Goal: Task Accomplishment & Management: Use online tool/utility

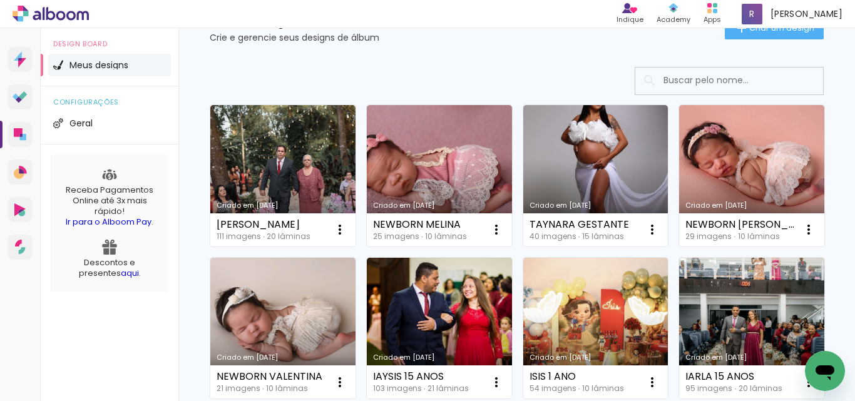
scroll to position [125, 0]
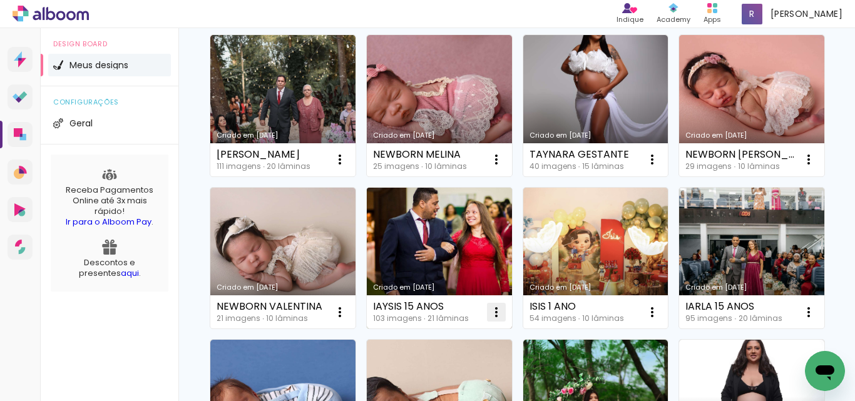
click at [504, 307] on iron-icon at bounding box center [496, 312] width 15 height 15
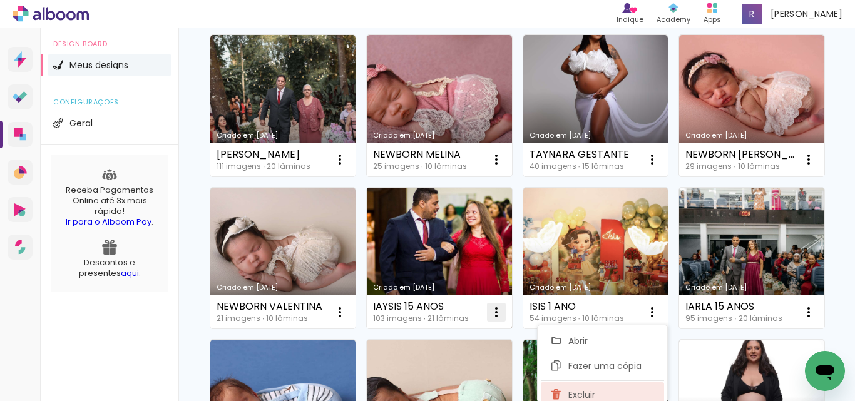
click at [587, 397] on span "Excluir" at bounding box center [581, 395] width 27 height 9
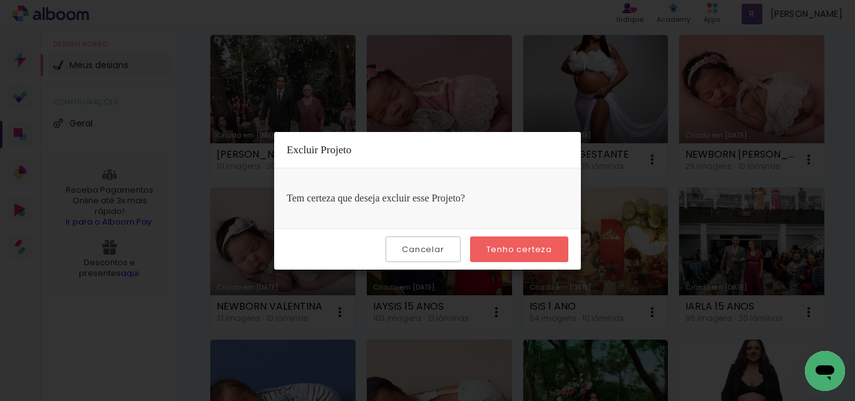
click at [0, 0] on slot "Tenho certeza" at bounding box center [0, 0] width 0 height 0
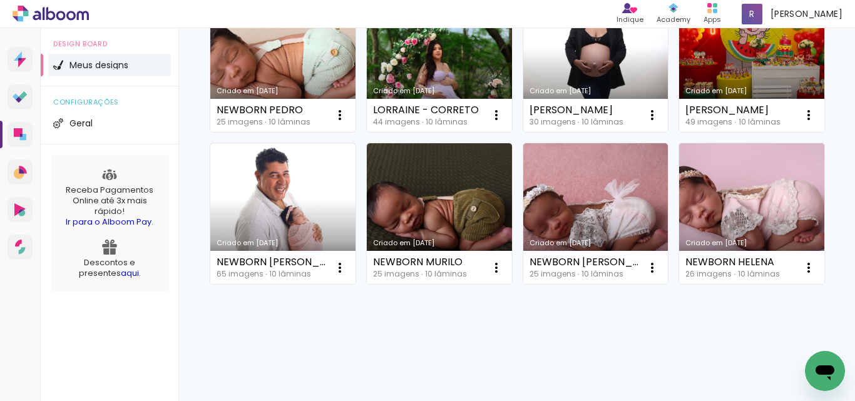
scroll to position [780, 0]
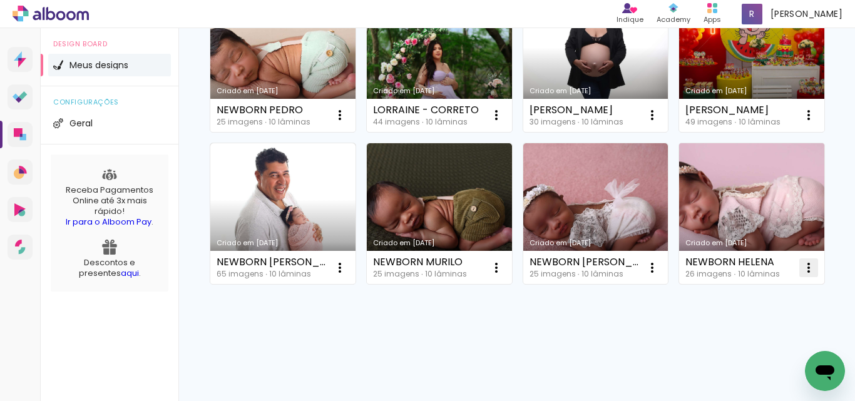
click at [801, 269] on iron-icon at bounding box center [808, 267] width 15 height 15
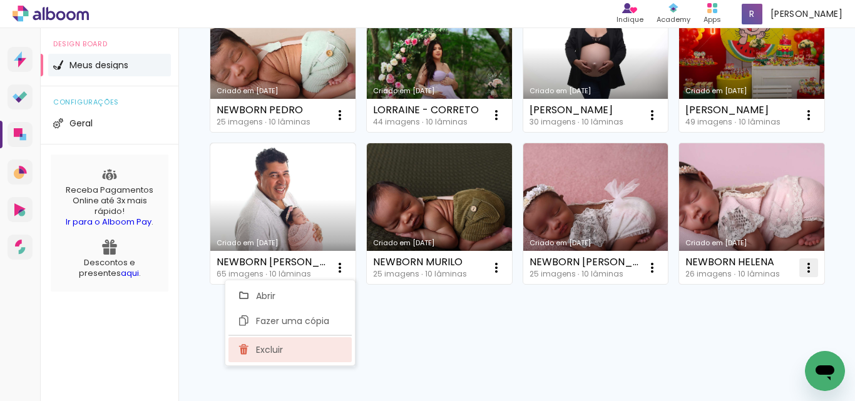
click at [289, 351] on paper-item "Excluir" at bounding box center [289, 349] width 123 height 25
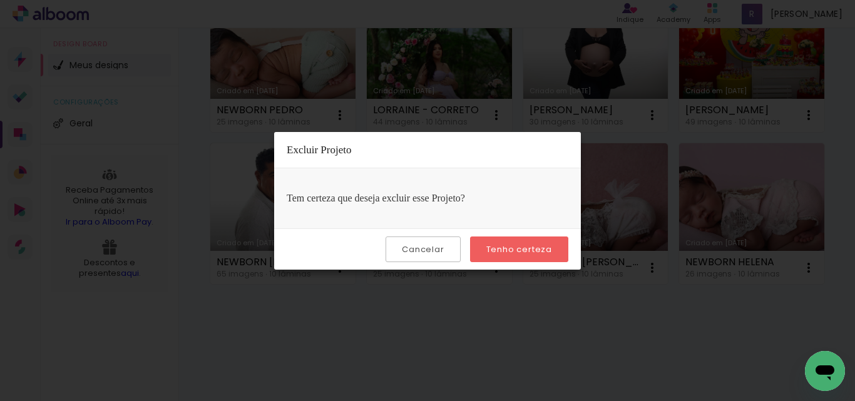
click at [528, 242] on paper-button "Tenho certeza" at bounding box center [519, 250] width 98 height 26
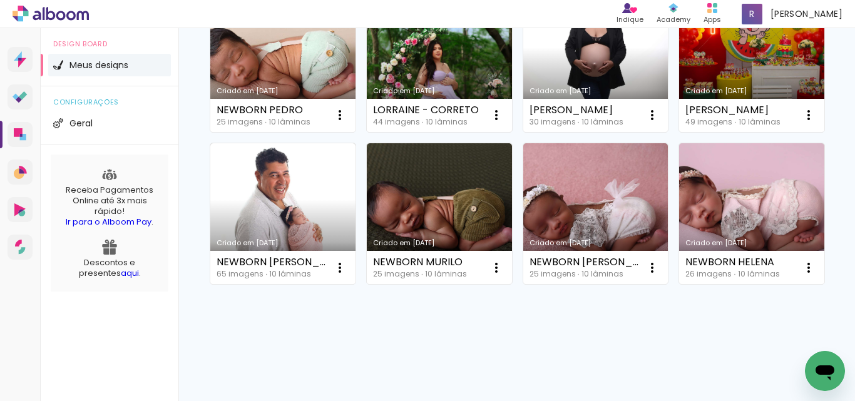
scroll to position [627, 0]
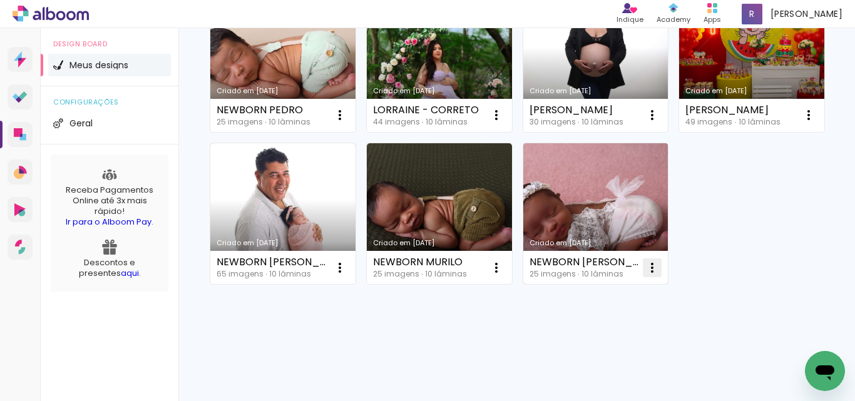
click at [651, 272] on iron-icon at bounding box center [652, 267] width 15 height 15
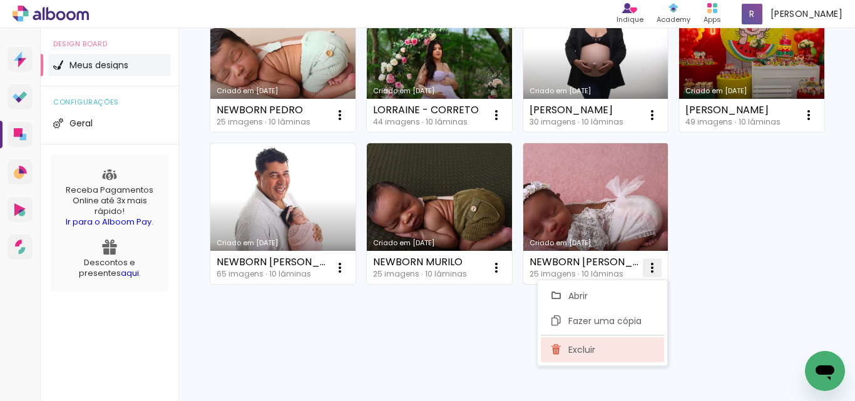
click at [569, 357] on paper-item "Excluir" at bounding box center [602, 349] width 123 height 25
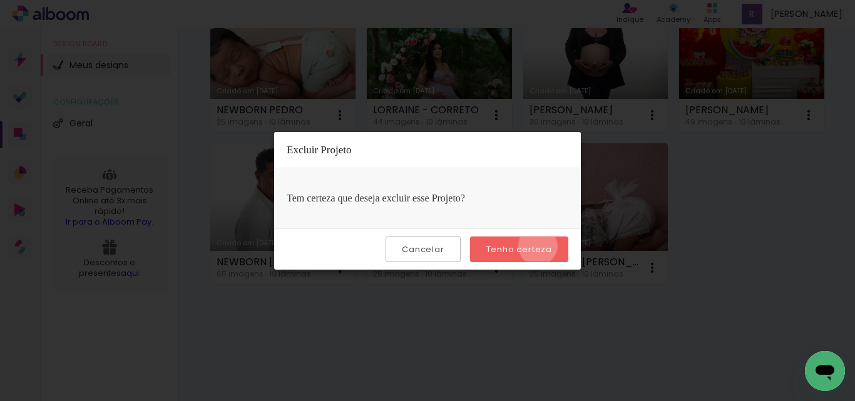
click at [0, 0] on slot "Tenho certeza" at bounding box center [0, 0] width 0 height 0
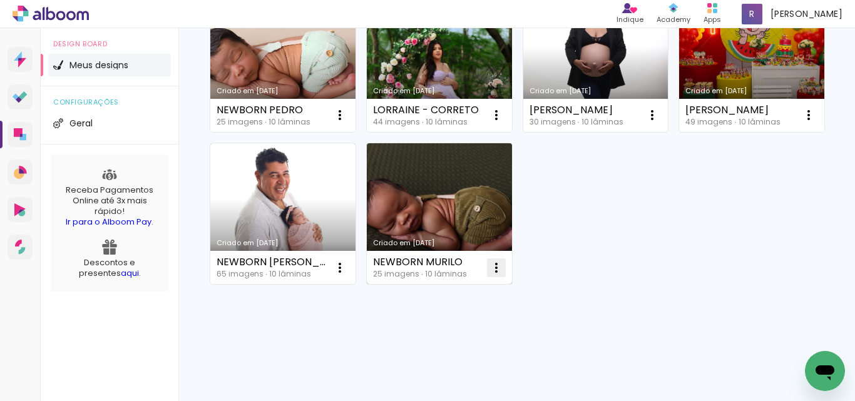
click at [493, 263] on iron-icon at bounding box center [496, 267] width 15 height 15
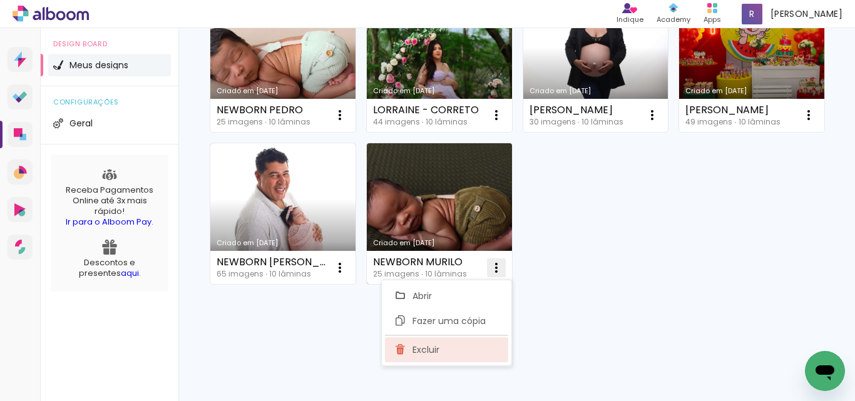
click at [450, 349] on paper-item "Excluir" at bounding box center [446, 349] width 123 height 25
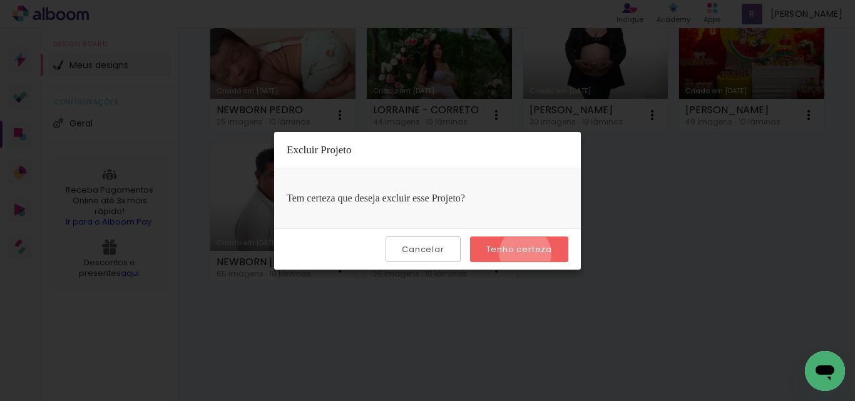
click at [0, 0] on slot "Tenho certeza" at bounding box center [0, 0] width 0 height 0
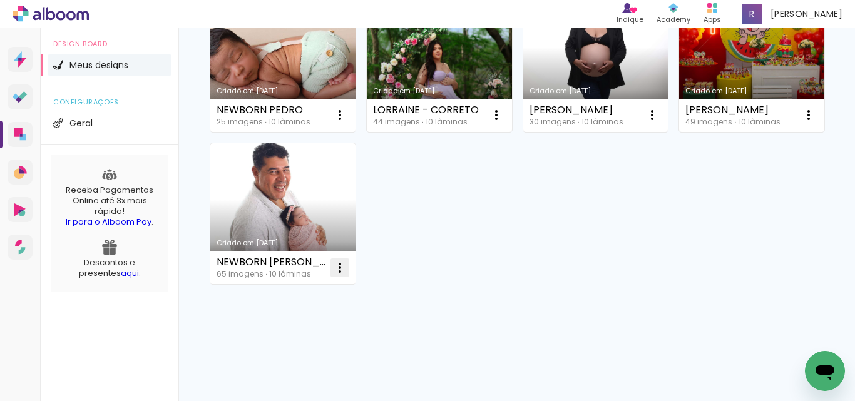
click at [340, 263] on iron-icon at bounding box center [339, 267] width 15 height 15
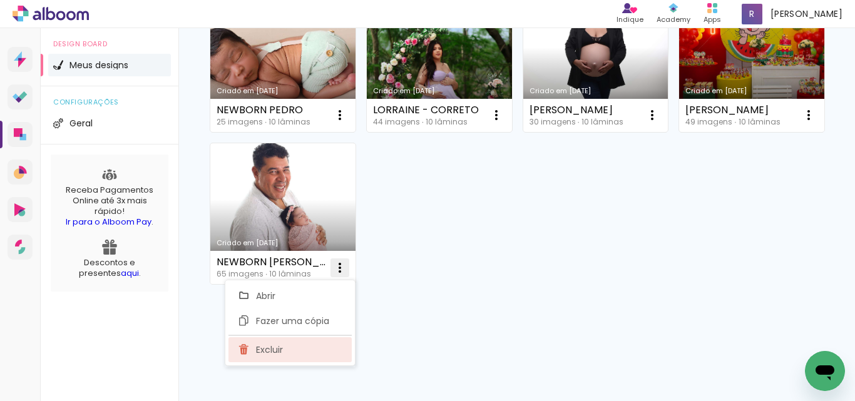
click at [292, 345] on paper-item "Excluir" at bounding box center [289, 349] width 123 height 25
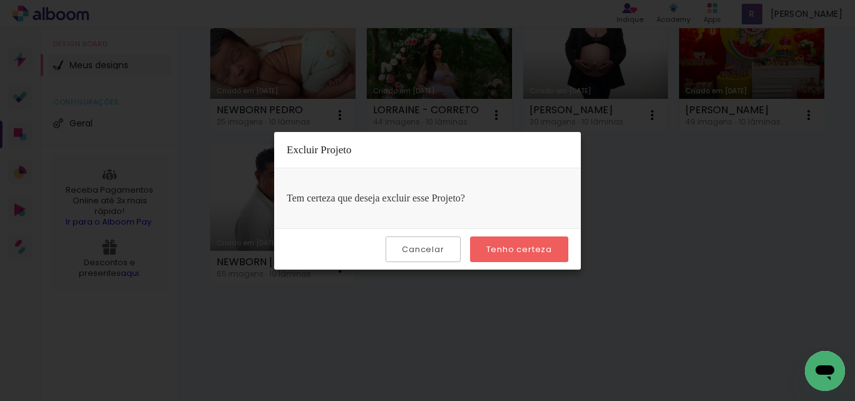
click at [0, 0] on slot "Tenho certeza" at bounding box center [0, 0] width 0 height 0
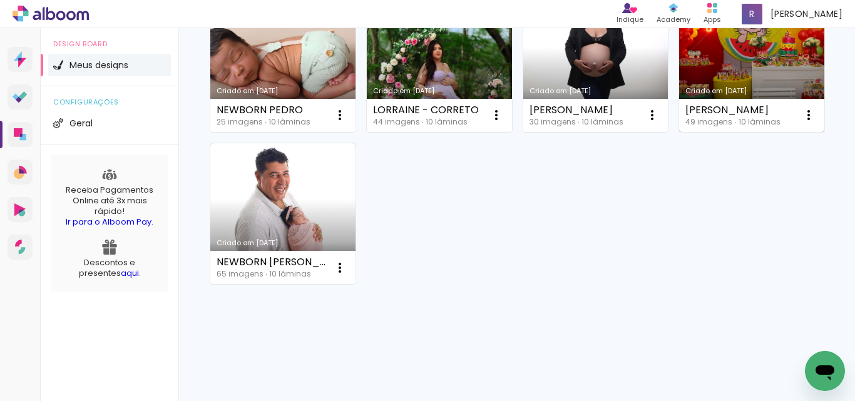
scroll to position [474, 0]
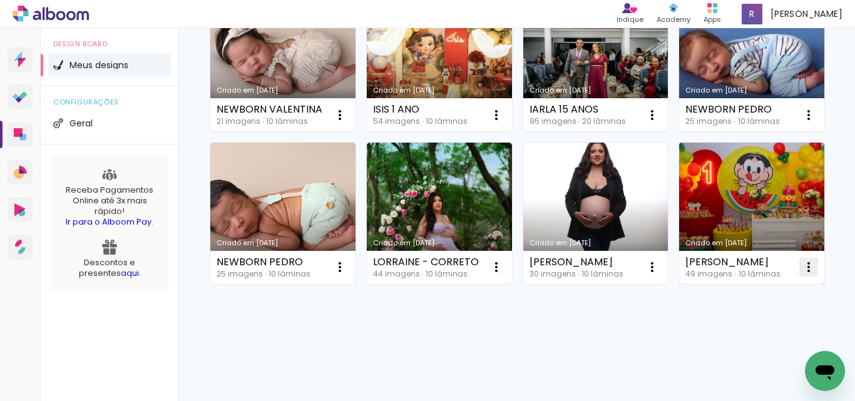
click at [801, 270] on iron-icon at bounding box center [808, 267] width 15 height 15
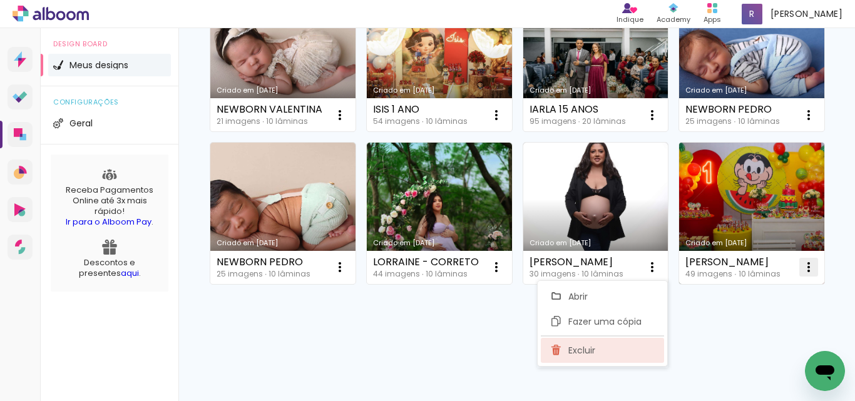
click at [562, 354] on iron-icon at bounding box center [556, 350] width 11 height 15
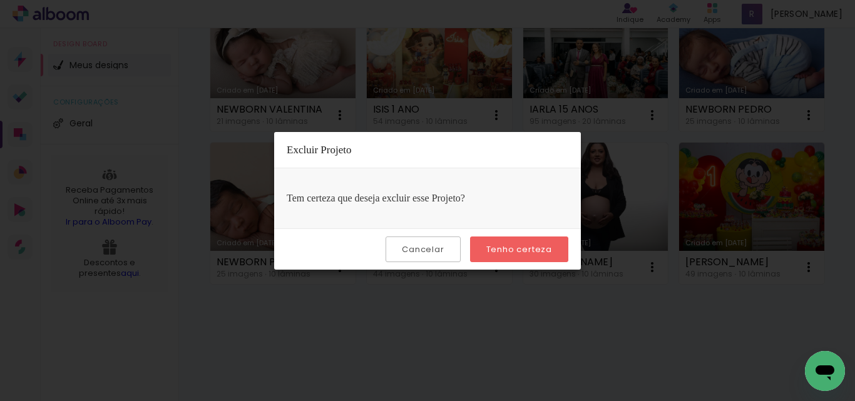
click at [0, 0] on slot "Tenho certeza" at bounding box center [0, 0] width 0 height 0
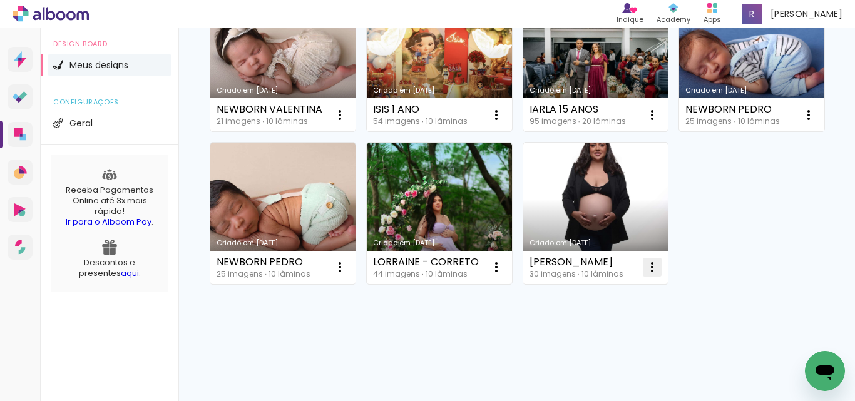
click at [645, 263] on iron-icon at bounding box center [652, 267] width 15 height 15
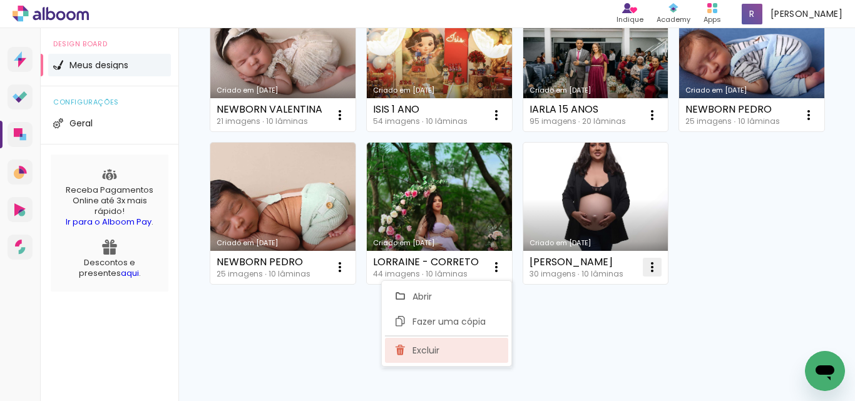
click at [449, 345] on paper-item "Excluir" at bounding box center [446, 350] width 123 height 25
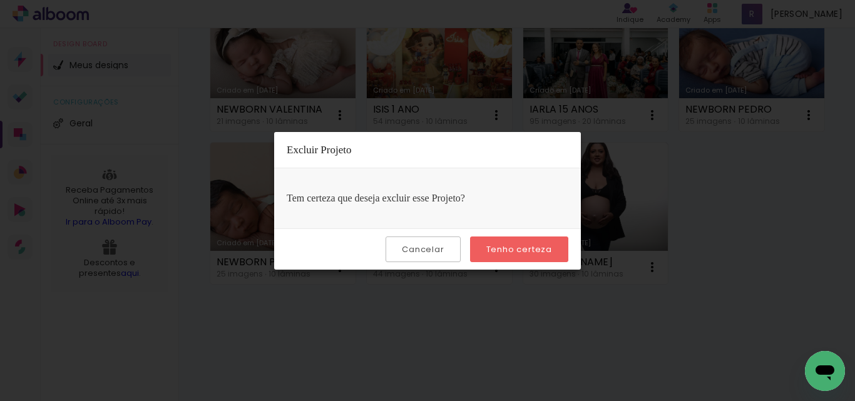
click at [0, 0] on slot "Tenho certeza" at bounding box center [0, 0] width 0 height 0
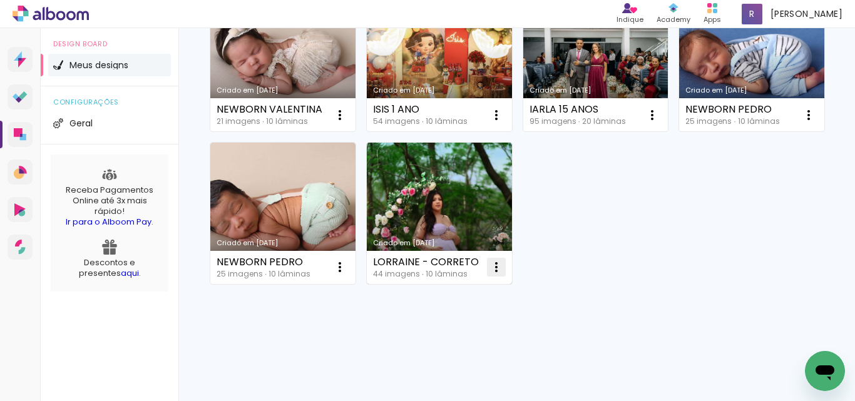
click at [489, 265] on iron-icon at bounding box center [496, 267] width 15 height 15
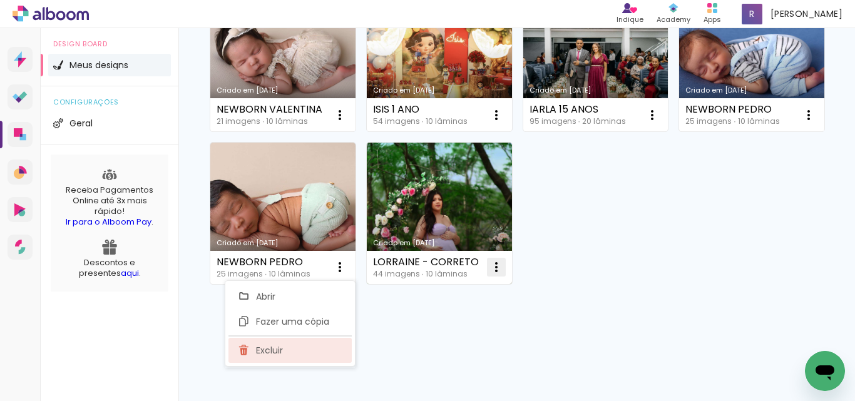
click at [310, 345] on paper-item "Excluir" at bounding box center [289, 350] width 123 height 25
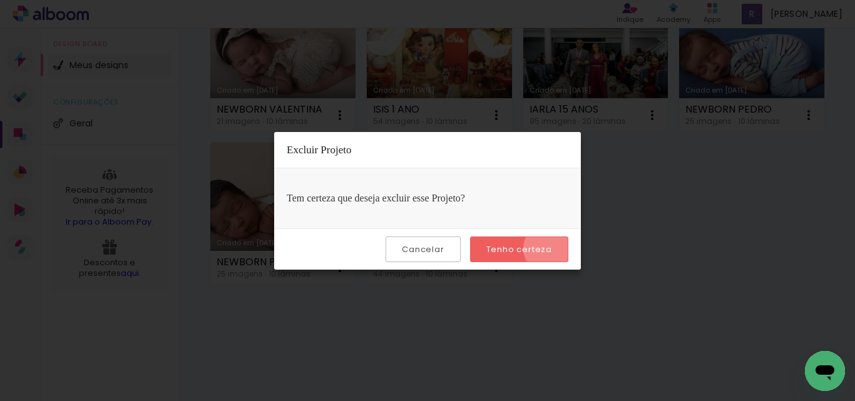
click at [553, 249] on paper-button "Tenho certeza" at bounding box center [519, 250] width 98 height 26
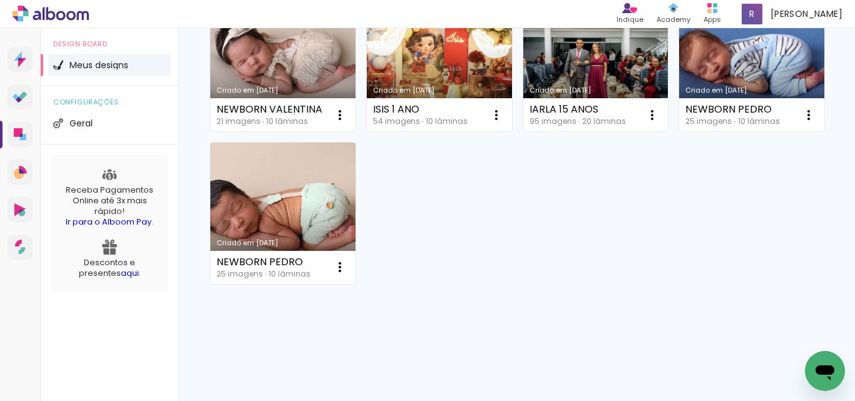
scroll to position [322, 0]
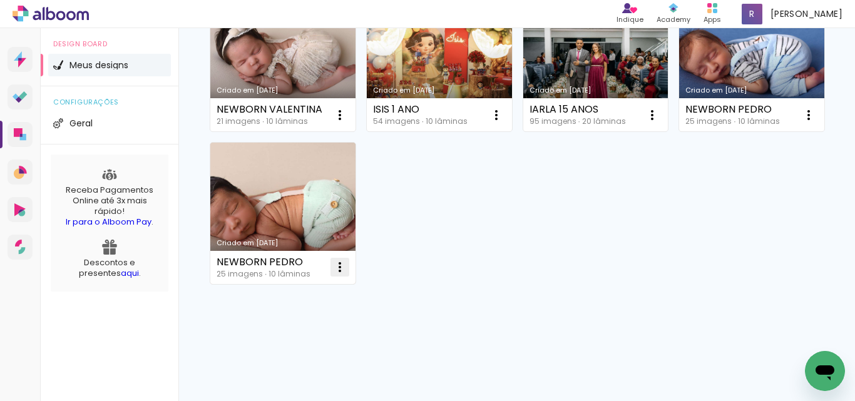
click at [347, 267] on iron-icon at bounding box center [339, 267] width 15 height 15
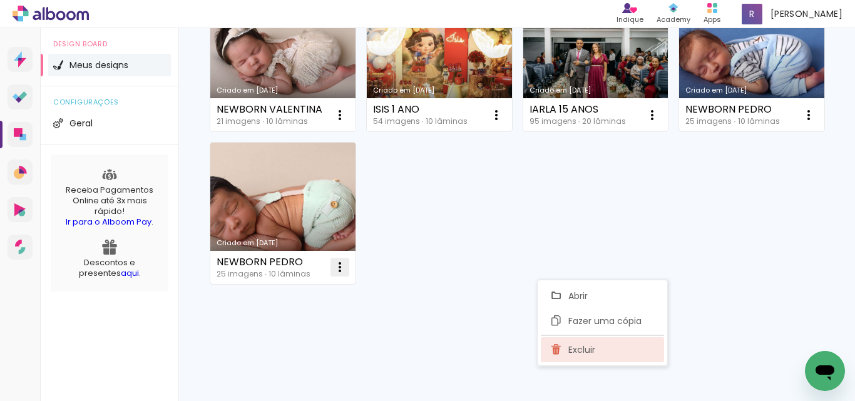
click at [588, 345] on span "Excluir" at bounding box center [581, 349] width 27 height 9
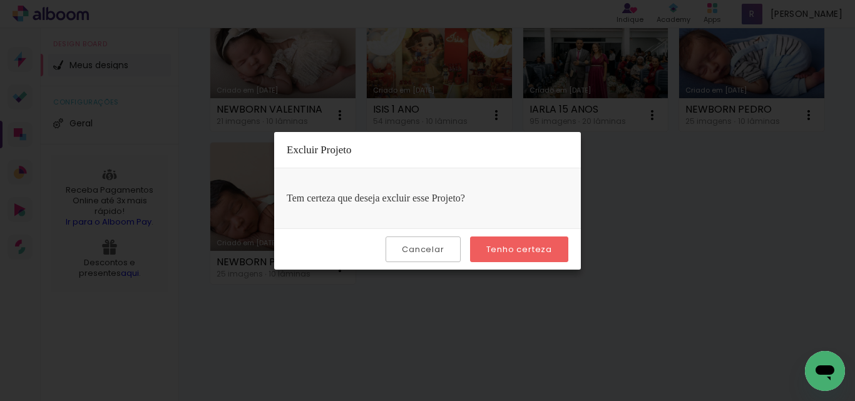
click at [0, 0] on slot "Tenho certeza" at bounding box center [0, 0] width 0 height 0
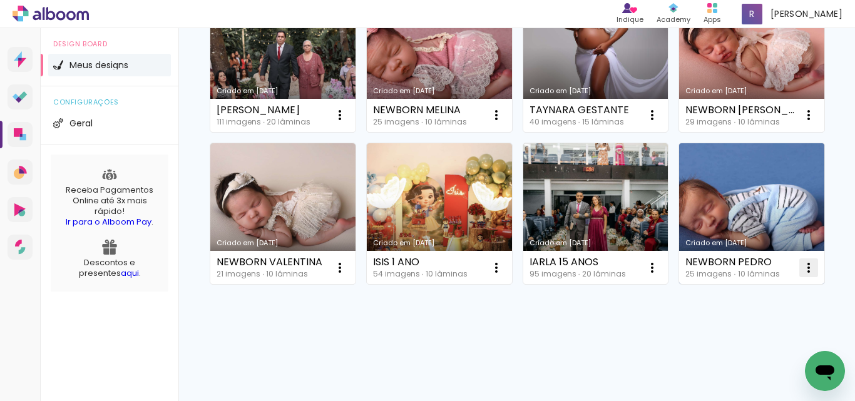
click at [801, 263] on iron-icon at bounding box center [808, 267] width 15 height 15
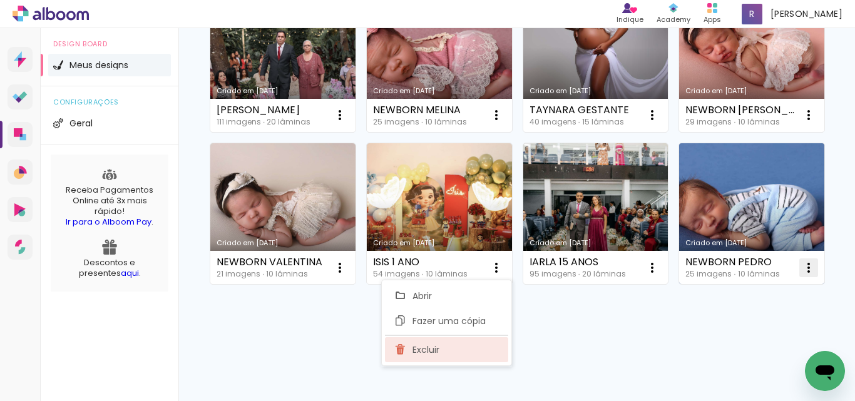
click at [419, 350] on span "Excluir" at bounding box center [425, 349] width 27 height 9
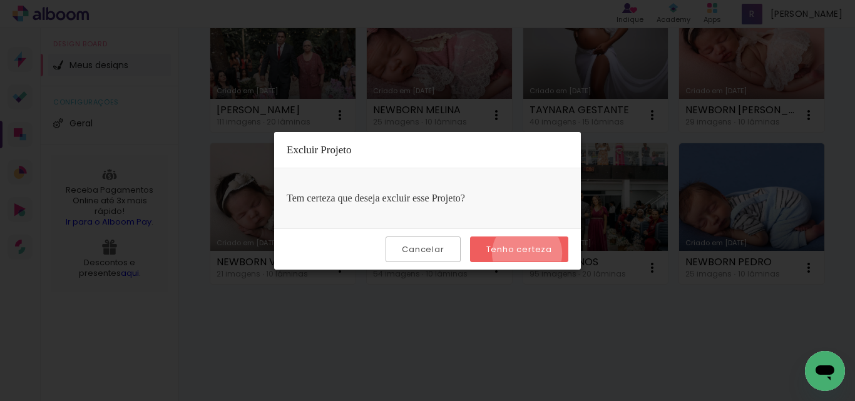
click at [0, 0] on slot "Tenho certeza" at bounding box center [0, 0] width 0 height 0
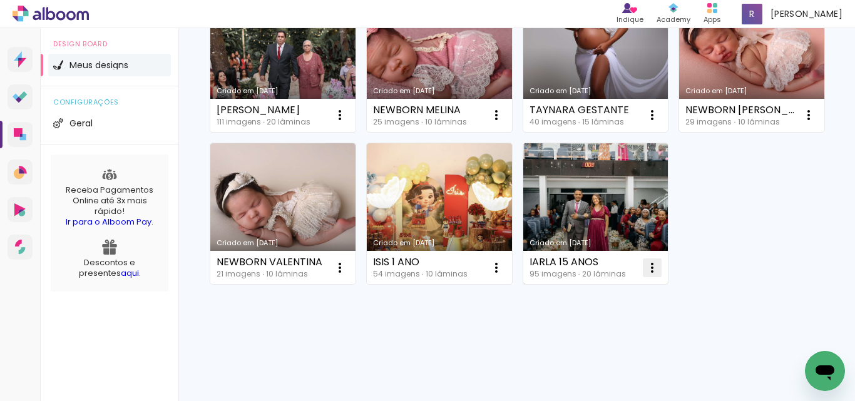
click at [640, 263] on paper-icon-button at bounding box center [652, 267] width 25 height 25
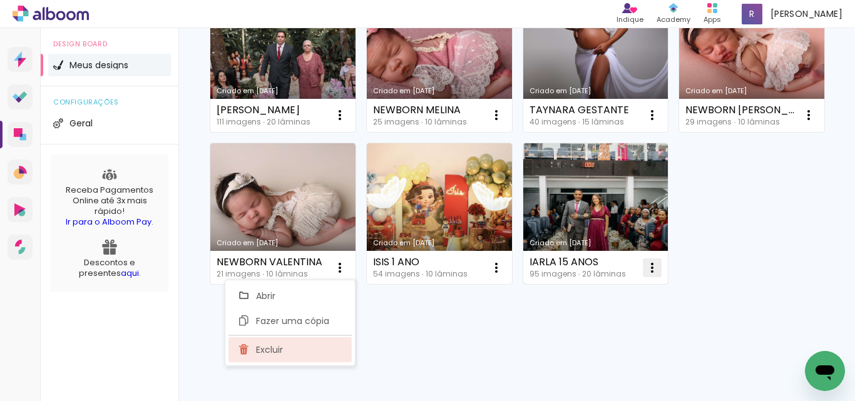
click at [328, 339] on paper-item "Excluir" at bounding box center [289, 349] width 123 height 25
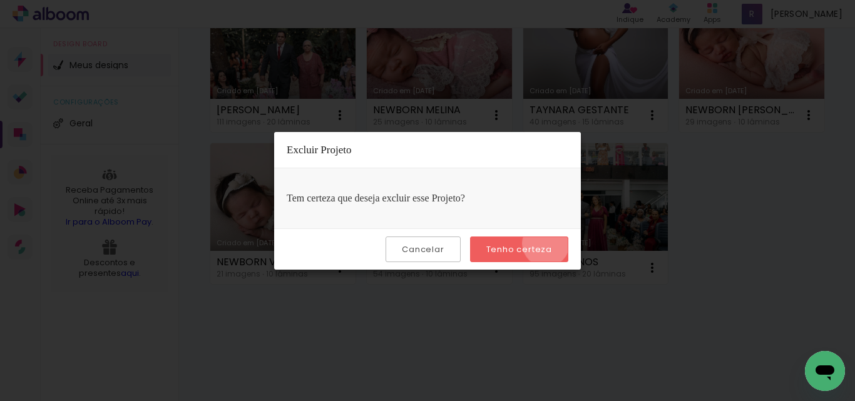
click at [0, 0] on slot "Tenho certeza" at bounding box center [0, 0] width 0 height 0
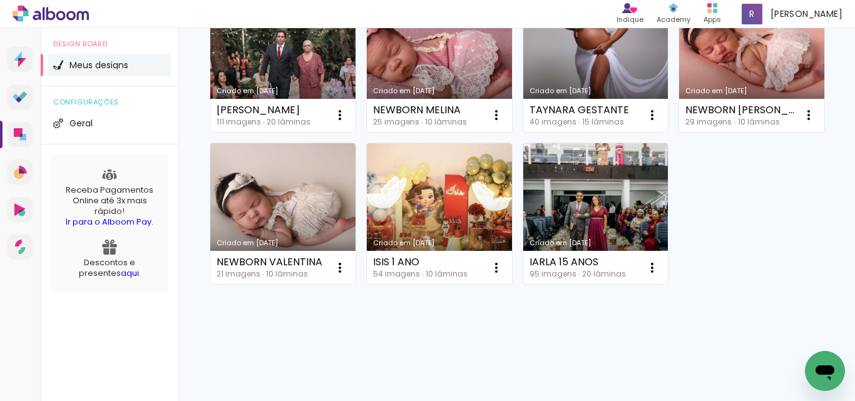
scroll to position [170, 0]
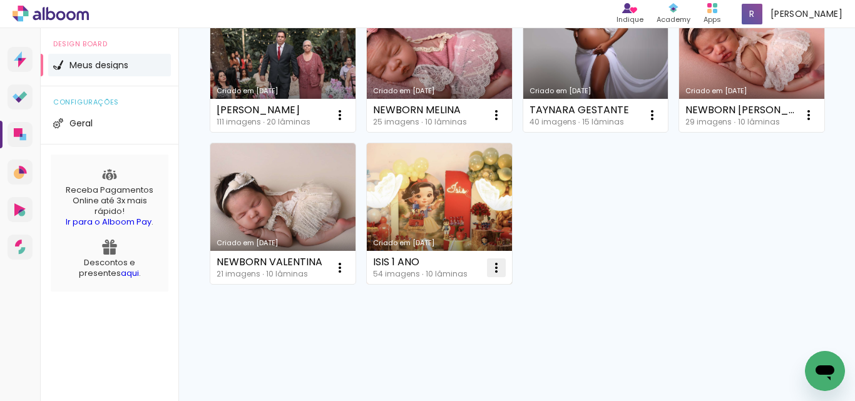
click at [504, 263] on iron-icon at bounding box center [496, 267] width 15 height 15
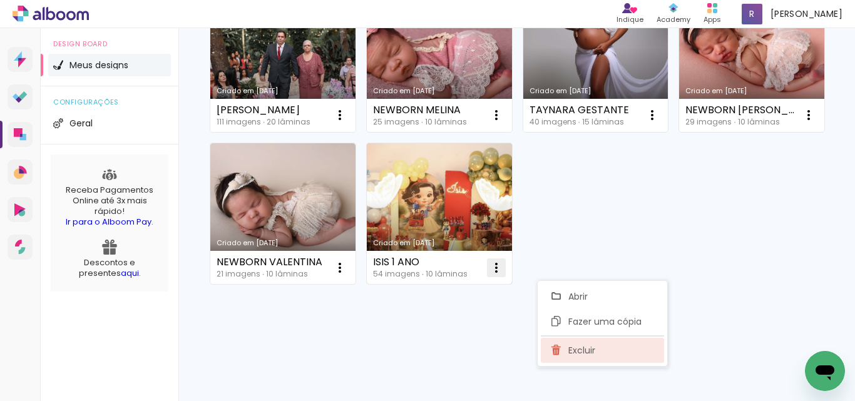
click at [557, 350] on iron-icon at bounding box center [556, 350] width 11 height 15
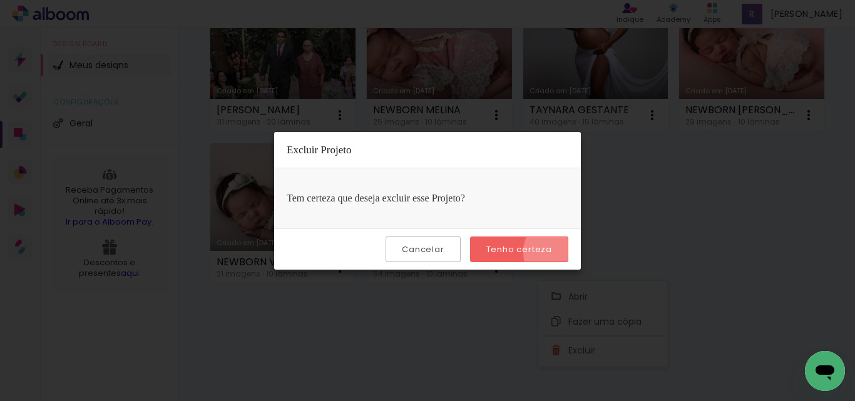
click at [560, 252] on paper-button "Tenho certeza" at bounding box center [519, 250] width 98 height 26
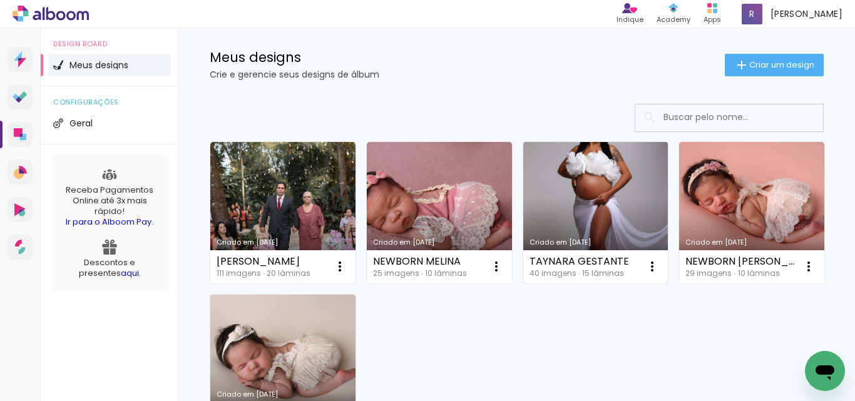
scroll to position [0, 0]
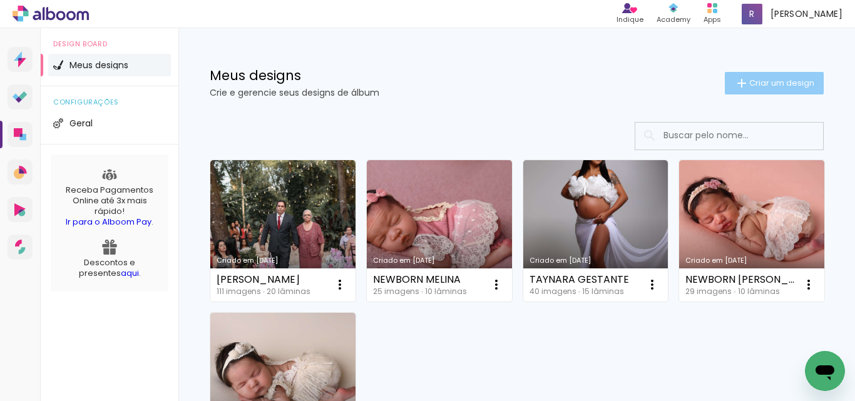
click at [752, 83] on span "Criar um design" at bounding box center [781, 83] width 65 height 8
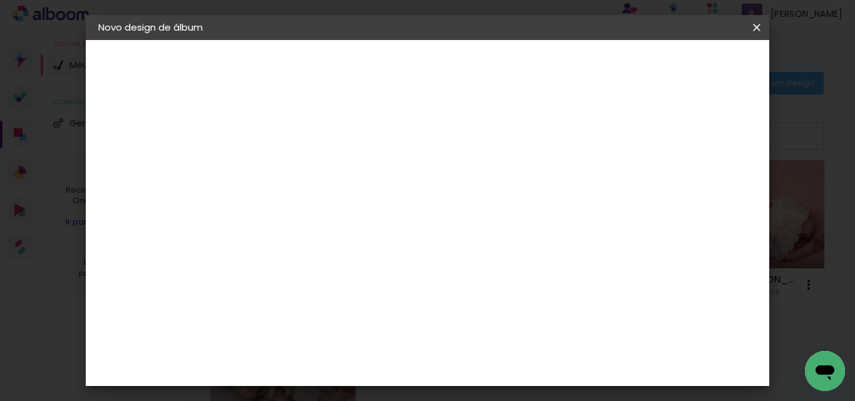
click at [303, 172] on input at bounding box center [303, 167] width 0 height 19
type input "GESTANTE [PERSON_NAME]"
type paper-input "GESTANTE [PERSON_NAME]"
click at [0, 0] on slot "Avançar" at bounding box center [0, 0] width 0 height 0
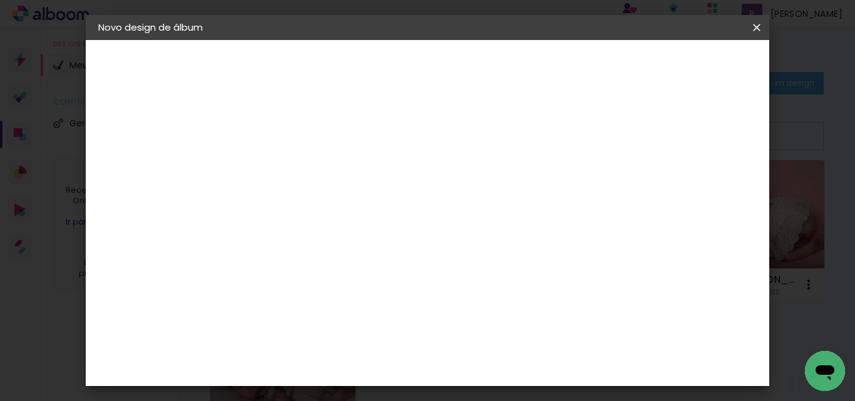
click at [333, 269] on div "Canaan Álbuns" at bounding box center [313, 279] width 39 height 20
click at [0, 0] on slot "Avançar" at bounding box center [0, 0] width 0 height 0
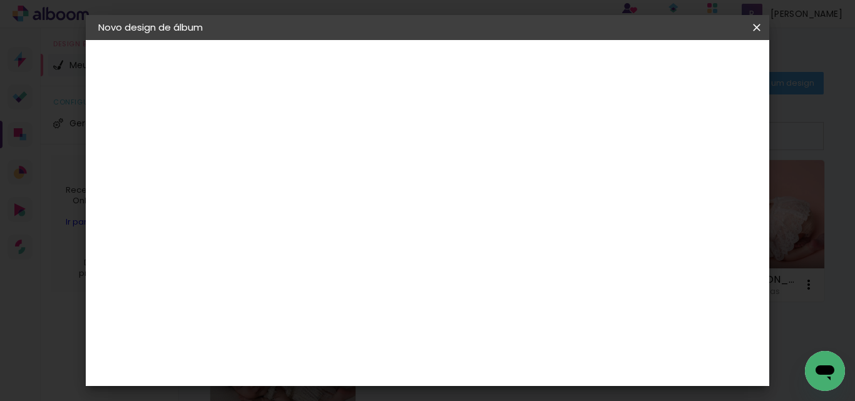
click at [401, 133] on div at bounding box center [395, 135] width 11 height 11
type paper-checkbox "on"
click at [472, 69] on span "Iniciar design" at bounding box center [457, 71] width 29 height 18
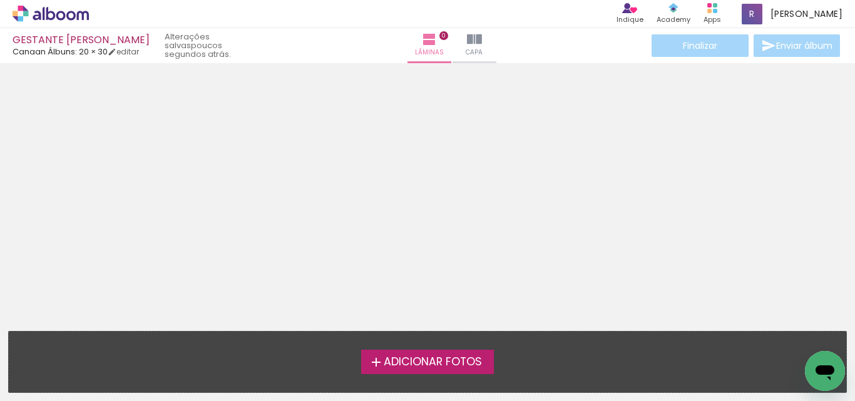
click at [406, 357] on span "Adicionar Fotos" at bounding box center [433, 362] width 98 height 11
click at [0, 0] on input "file" at bounding box center [0, 0] width 0 height 0
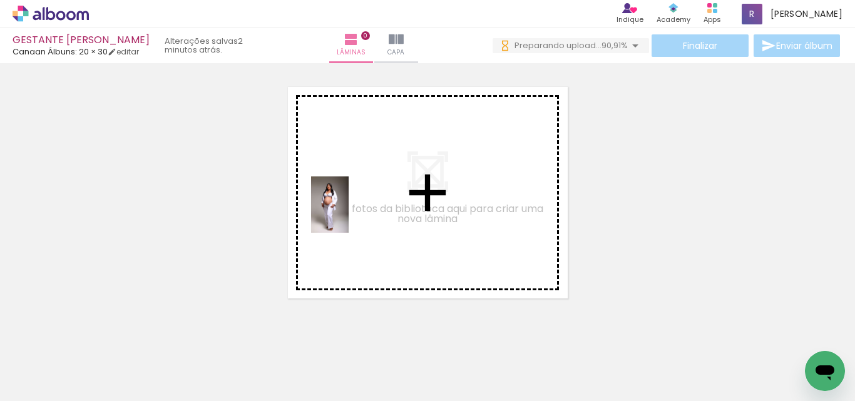
drag, startPoint x: 132, startPoint y: 375, endPoint x: 205, endPoint y: 368, distance: 72.9
click at [349, 213] on quentale-workspace at bounding box center [427, 200] width 855 height 401
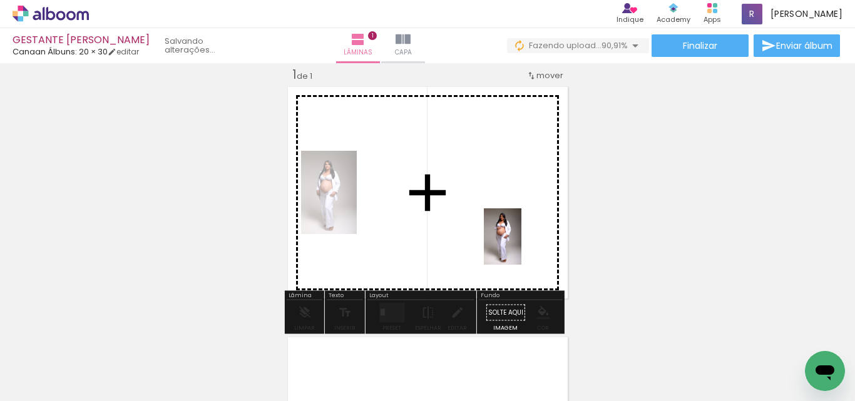
drag, startPoint x: 193, startPoint y: 381, endPoint x: 521, endPoint y: 246, distance: 354.7
click at [521, 246] on quentale-workspace at bounding box center [427, 200] width 855 height 401
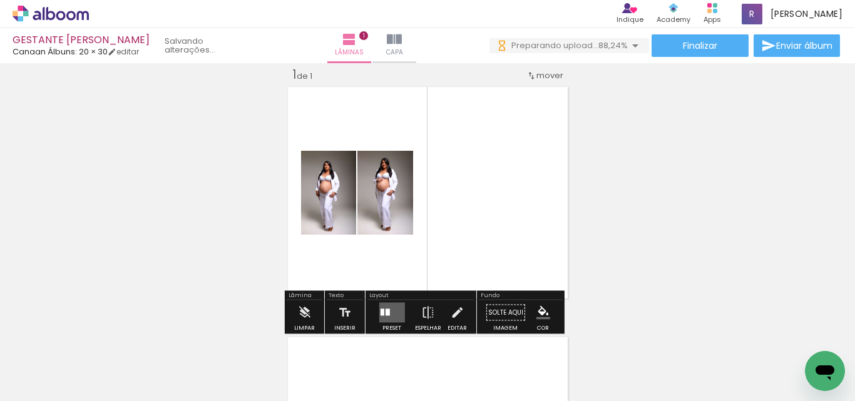
click at [386, 316] on quentale-layouter at bounding box center [392, 313] width 26 height 20
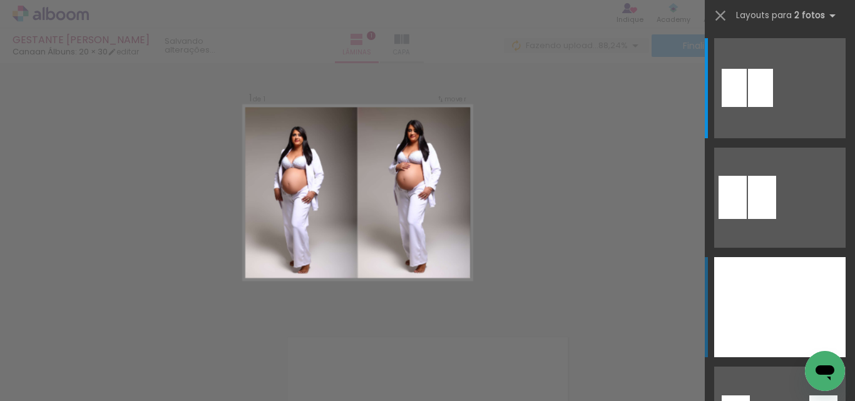
click at [764, 306] on div at bounding box center [747, 307] width 66 height 100
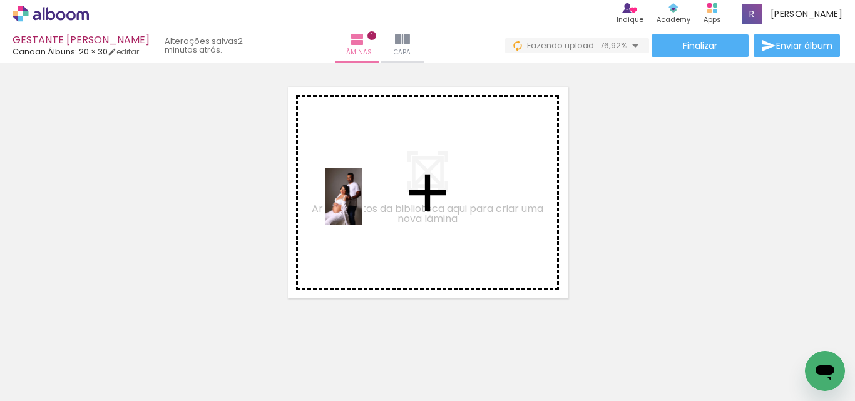
drag, startPoint x: 338, startPoint y: 377, endPoint x: 362, endPoint y: 205, distance: 174.5
click at [362, 205] on quentale-workspace at bounding box center [427, 200] width 855 height 401
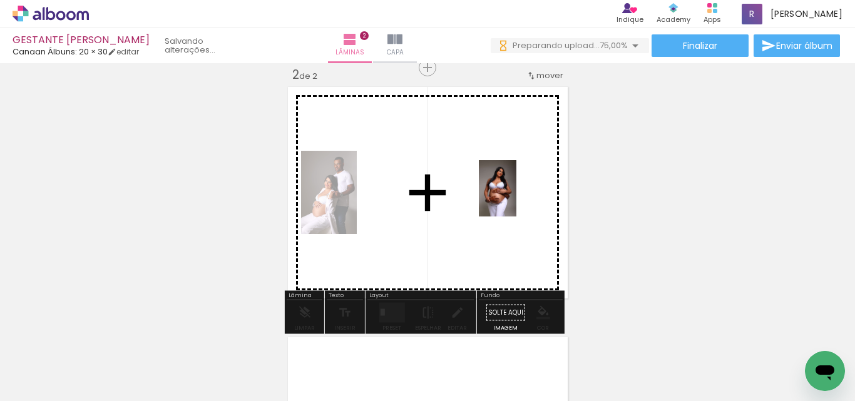
drag, startPoint x: 700, startPoint y: 335, endPoint x: 408, endPoint y: 303, distance: 293.5
click at [516, 197] on quentale-workspace at bounding box center [427, 200] width 855 height 401
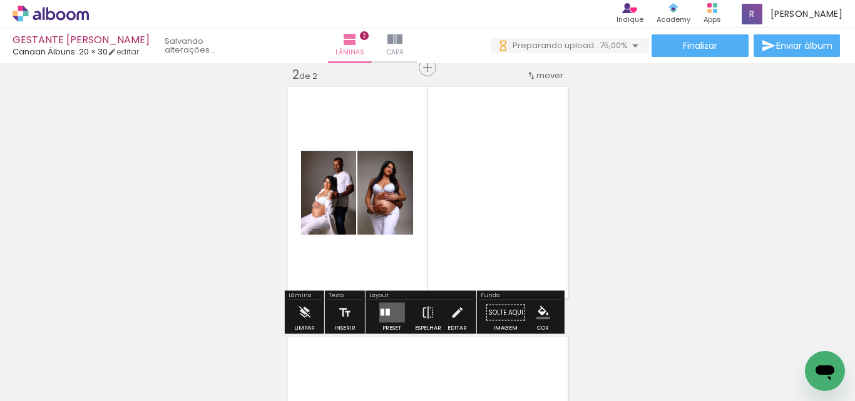
click at [386, 314] on div at bounding box center [387, 312] width 4 height 7
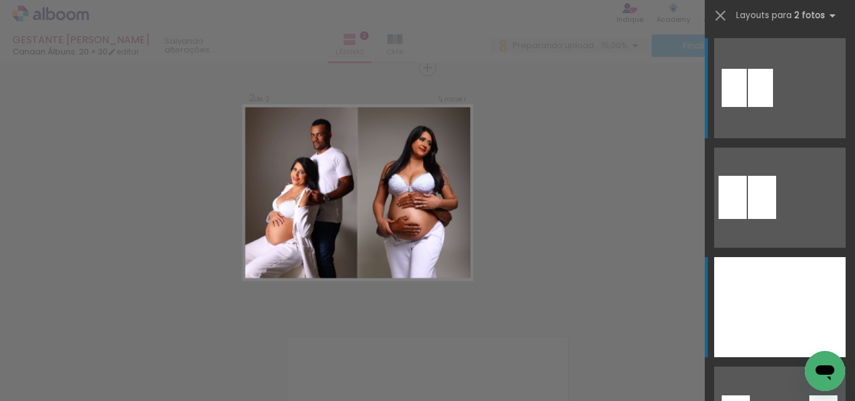
click at [751, 326] on div at bounding box center [747, 307] width 66 height 100
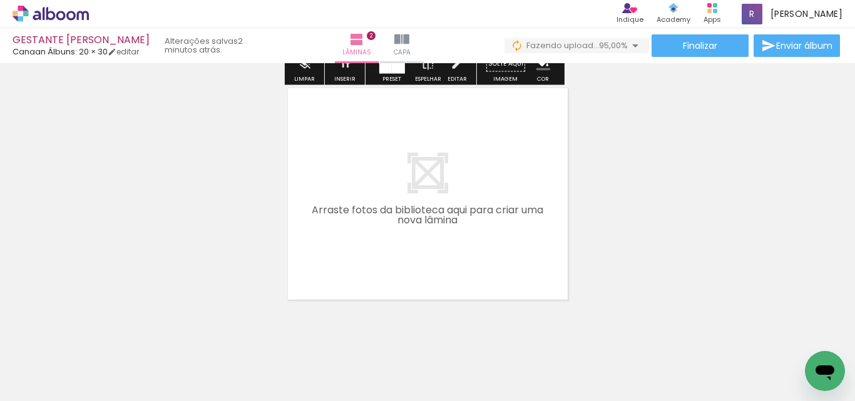
scroll to position [517, 0]
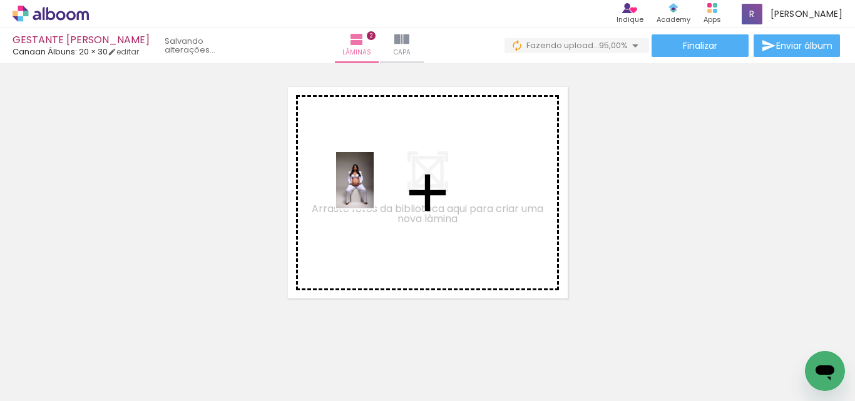
drag, startPoint x: 277, startPoint y: 375, endPoint x: 437, endPoint y: 356, distance: 160.8
click at [374, 189] on quentale-workspace at bounding box center [427, 200] width 855 height 401
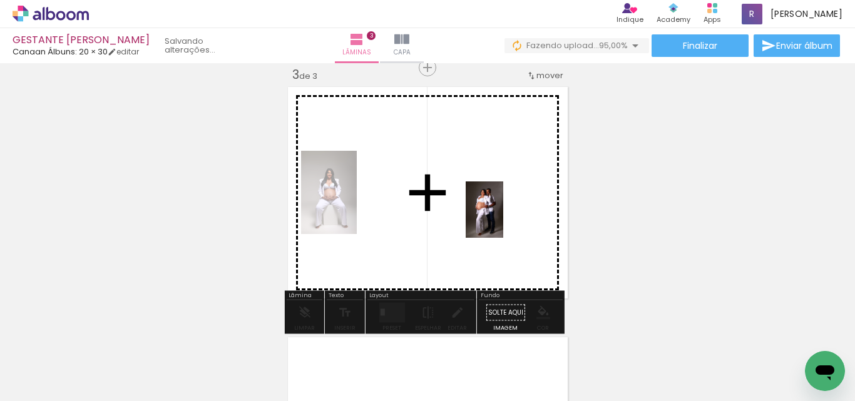
drag, startPoint x: 410, startPoint y: 370, endPoint x: 503, endPoint y: 219, distance: 177.3
click at [503, 219] on quentale-workspace at bounding box center [427, 200] width 855 height 401
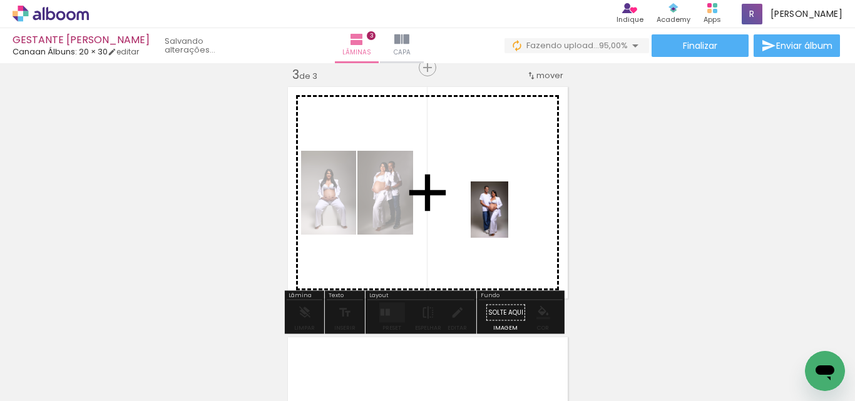
drag, startPoint x: 473, startPoint y: 367, endPoint x: 537, endPoint y: 355, distance: 64.9
click at [509, 219] on quentale-workspace at bounding box center [427, 200] width 855 height 401
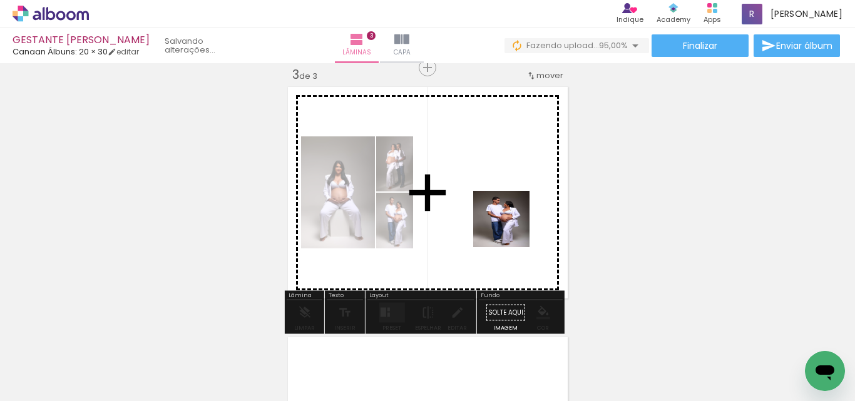
drag, startPoint x: 546, startPoint y: 362, endPoint x: 606, endPoint y: 384, distance: 63.4
click at [510, 227] on quentale-workspace at bounding box center [427, 200] width 855 height 401
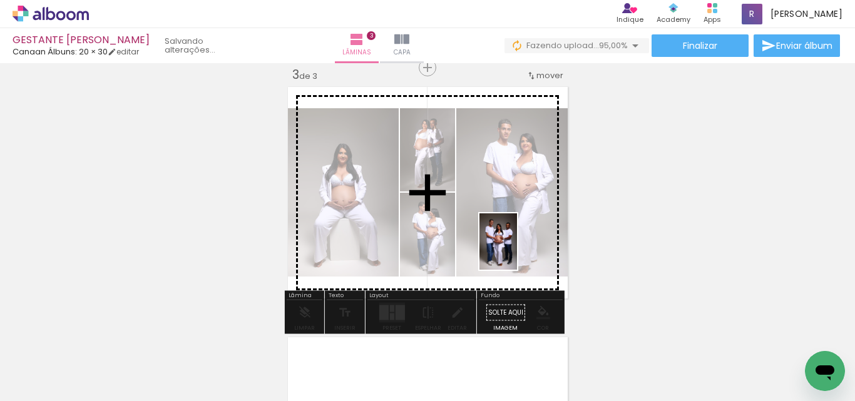
drag, startPoint x: 611, startPoint y: 371, endPoint x: 517, endPoint y: 251, distance: 152.4
click at [517, 251] on quentale-workspace at bounding box center [427, 200] width 855 height 401
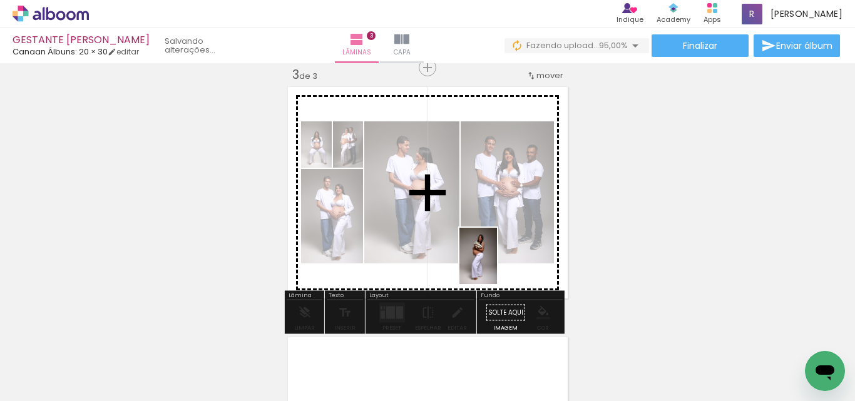
drag, startPoint x: 764, startPoint y: 365, endPoint x: 498, endPoint y: 287, distance: 277.1
click at [498, 265] on quentale-workspace at bounding box center [427, 200] width 855 height 401
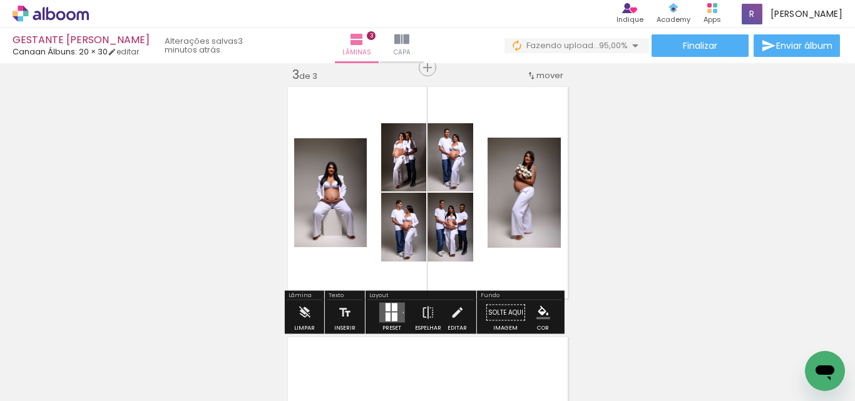
click at [387, 300] on div at bounding box center [392, 312] width 34 height 25
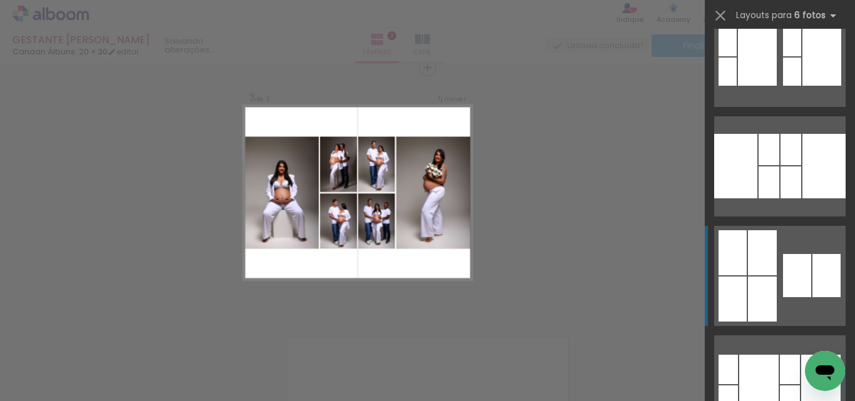
scroll to position [1252, 0]
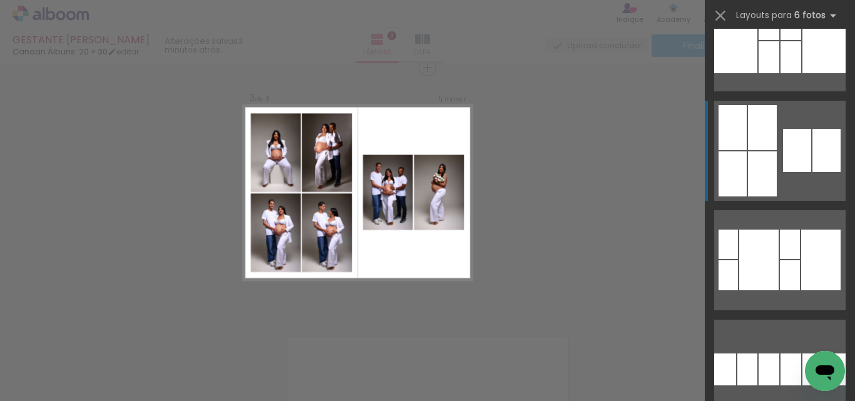
click at [749, 150] on quentale-layouter at bounding box center [779, 151] width 131 height 100
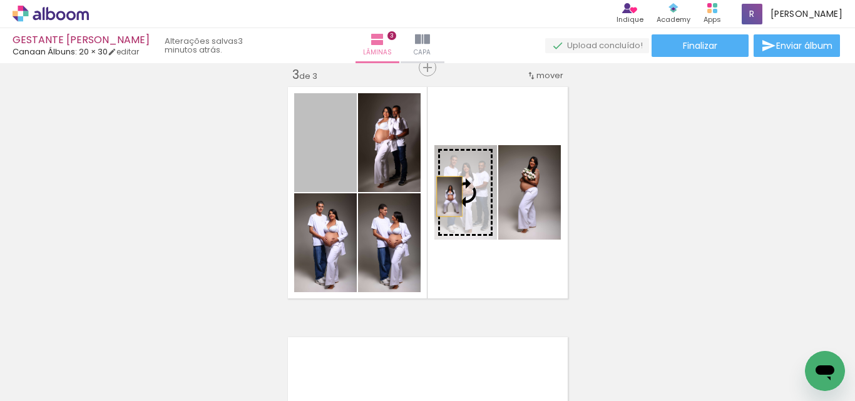
drag, startPoint x: 332, startPoint y: 155, endPoint x: 444, endPoint y: 197, distance: 119.6
click at [0, 0] on slot at bounding box center [0, 0] width 0 height 0
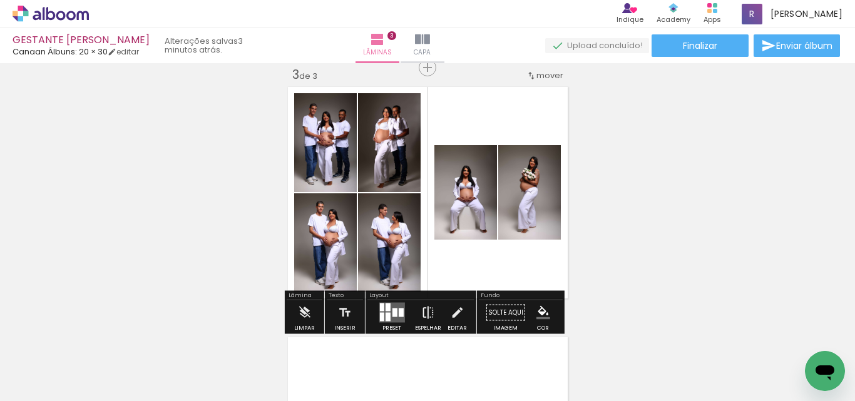
click at [421, 314] on iron-icon at bounding box center [428, 312] width 14 height 25
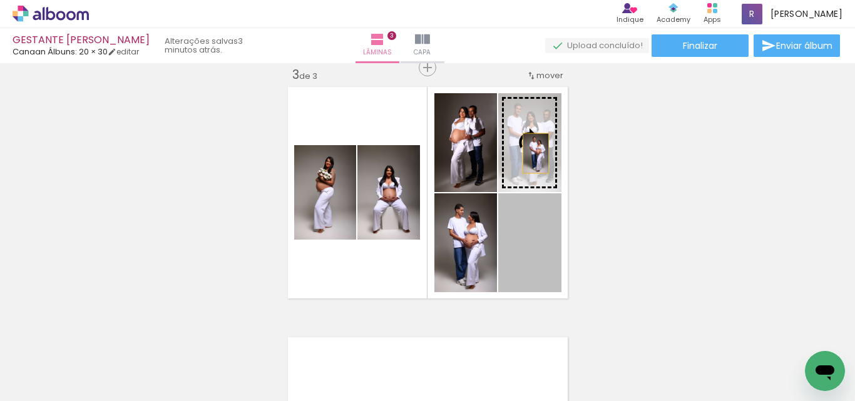
drag, startPoint x: 522, startPoint y: 253, endPoint x: 532, endPoint y: 153, distance: 100.6
click at [0, 0] on slot at bounding box center [0, 0] width 0 height 0
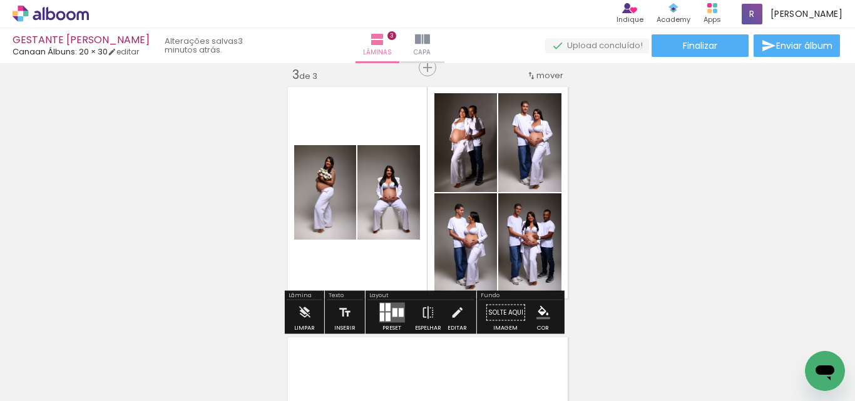
scroll to position [580, 0]
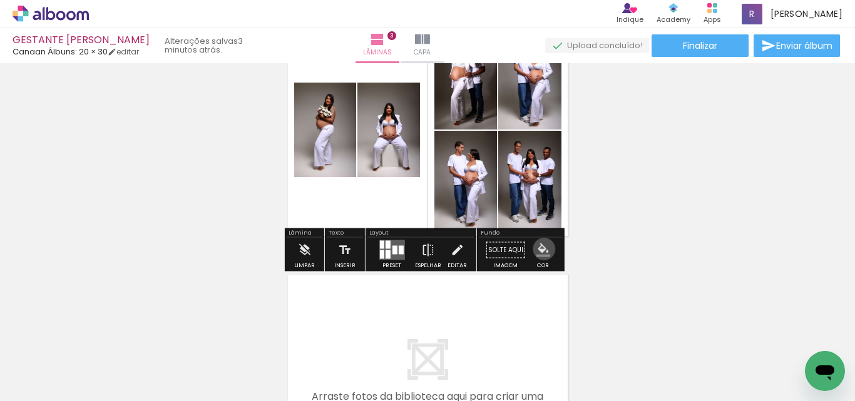
click at [540, 249] on iron-icon "color picker" at bounding box center [543, 250] width 14 height 14
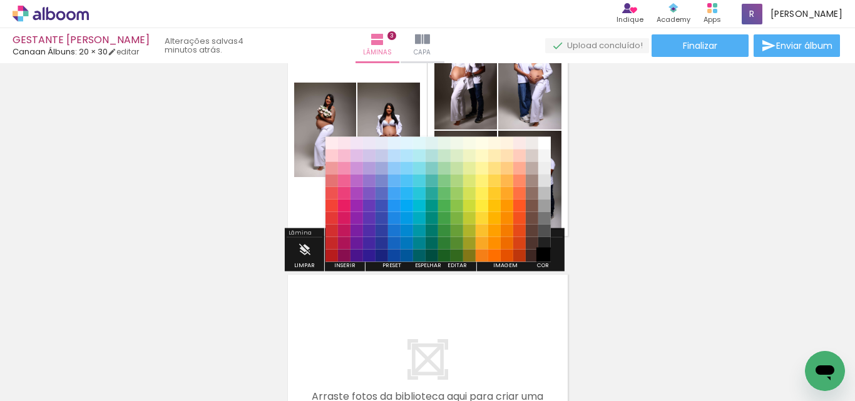
click at [541, 257] on paper-item "#000000" at bounding box center [544, 256] width 13 height 13
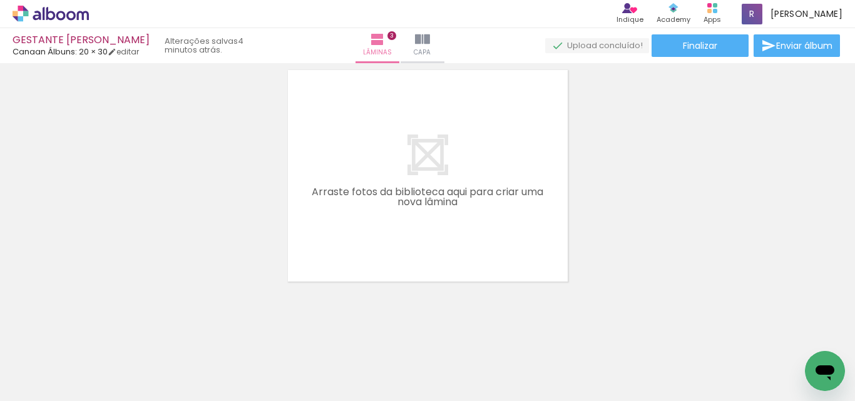
scroll to position [790, 0]
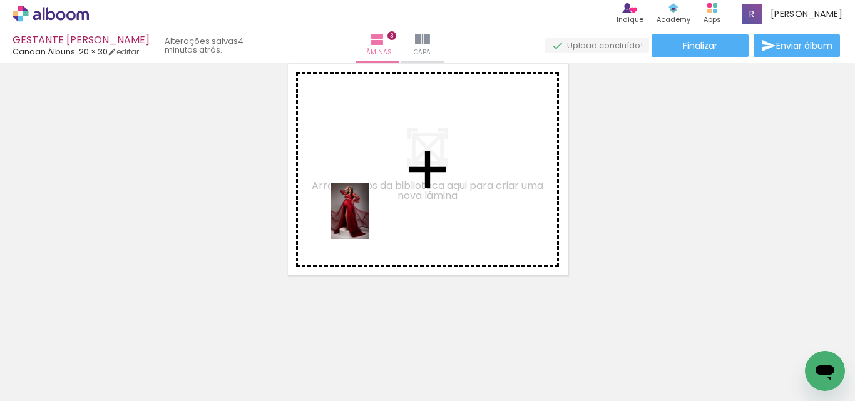
drag, startPoint x: 332, startPoint y: 372, endPoint x: 408, endPoint y: 361, distance: 76.6
click at [369, 220] on quentale-workspace at bounding box center [427, 200] width 855 height 401
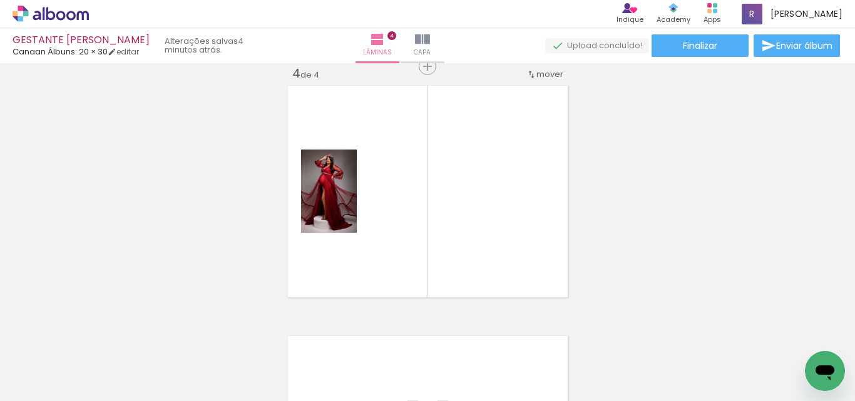
scroll to position [767, 0]
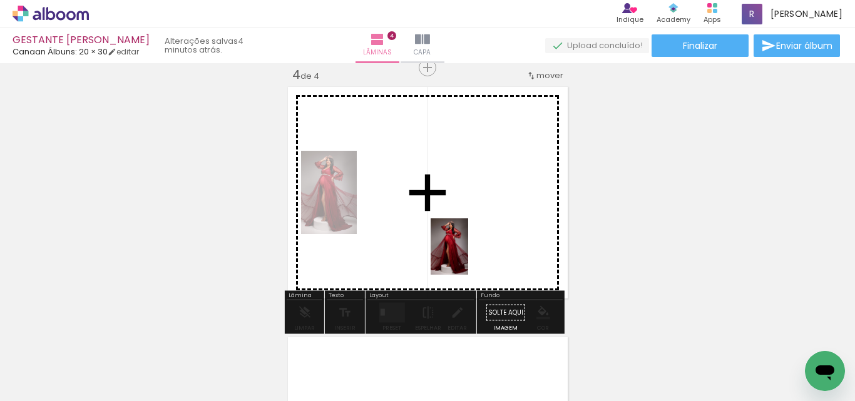
drag, startPoint x: 390, startPoint y: 371, endPoint x: 463, endPoint y: 292, distance: 107.2
click at [469, 256] on quentale-workspace at bounding box center [427, 200] width 855 height 401
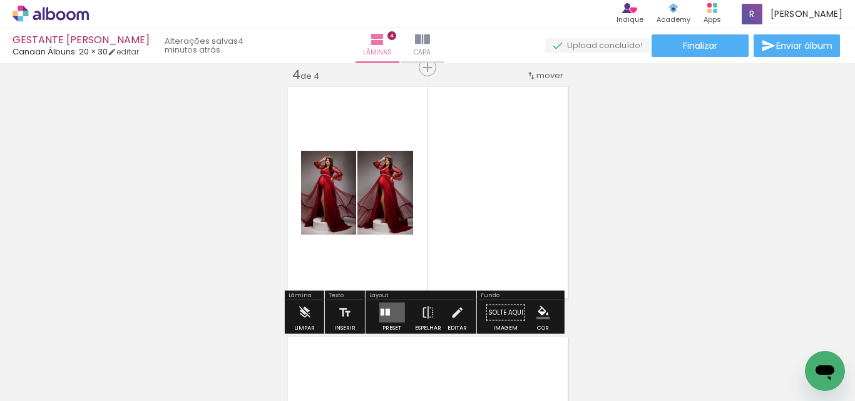
drag, startPoint x: 385, startPoint y: 314, endPoint x: 399, endPoint y: 308, distance: 15.5
click at [385, 315] on div at bounding box center [387, 312] width 4 height 7
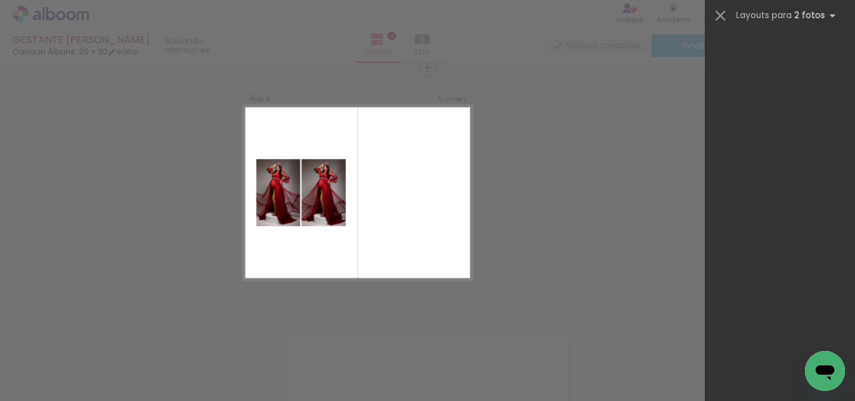
scroll to position [0, 0]
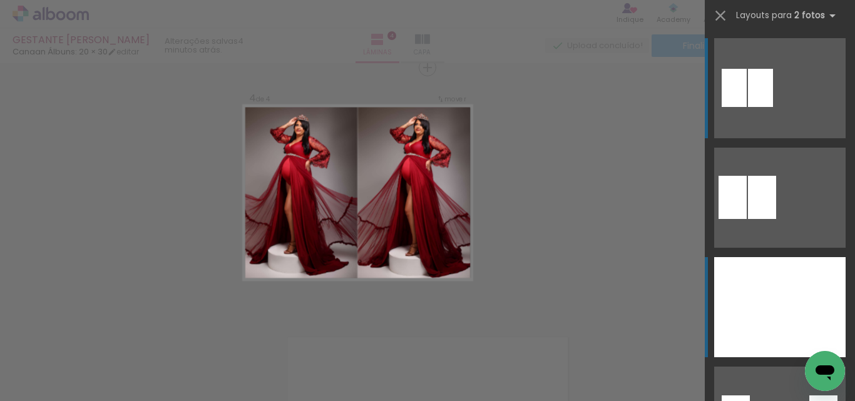
click at [744, 303] on div at bounding box center [747, 307] width 66 height 100
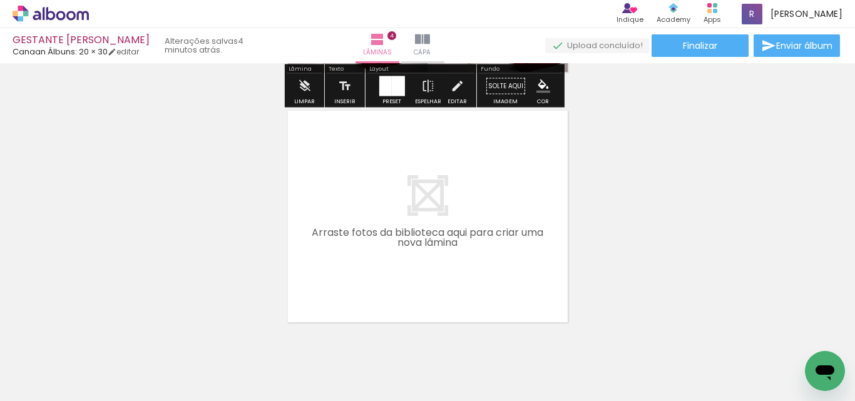
scroll to position [1018, 0]
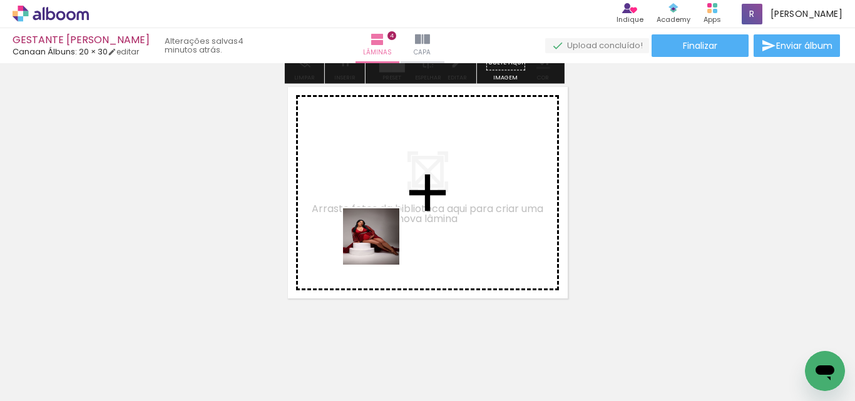
drag, startPoint x: 456, startPoint y: 372, endPoint x: 545, endPoint y: 382, distance: 89.5
click at [381, 236] on quentale-workspace at bounding box center [427, 200] width 855 height 401
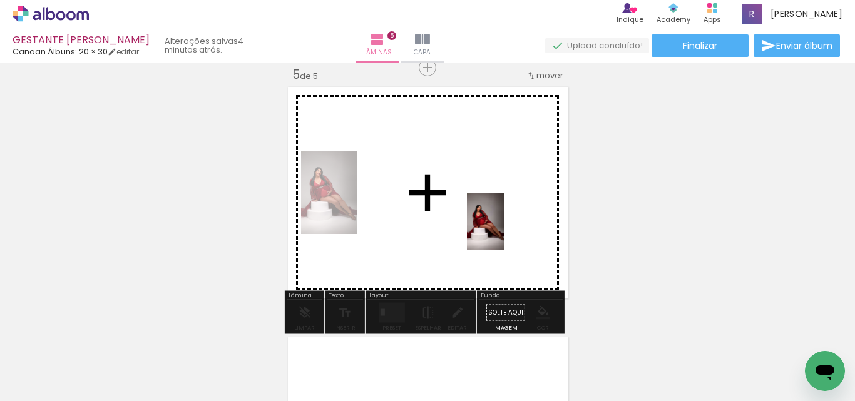
drag, startPoint x: 531, startPoint y: 371, endPoint x: 504, endPoint y: 231, distance: 142.6
click at [504, 231] on quentale-workspace at bounding box center [427, 200] width 855 height 401
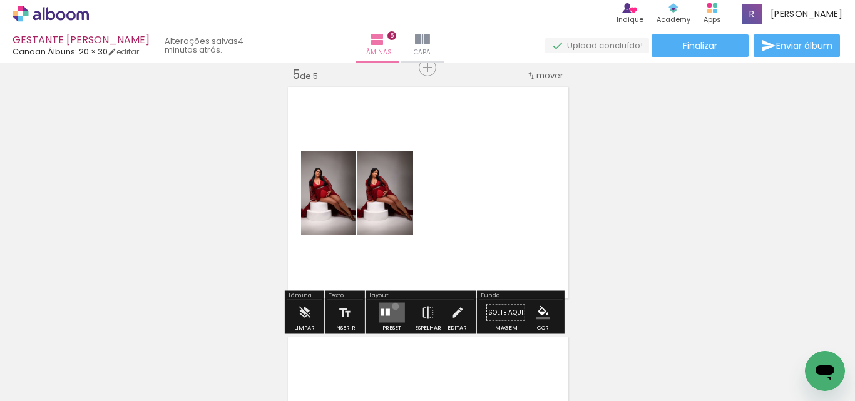
click at [392, 306] on quentale-layouter at bounding box center [392, 313] width 26 height 20
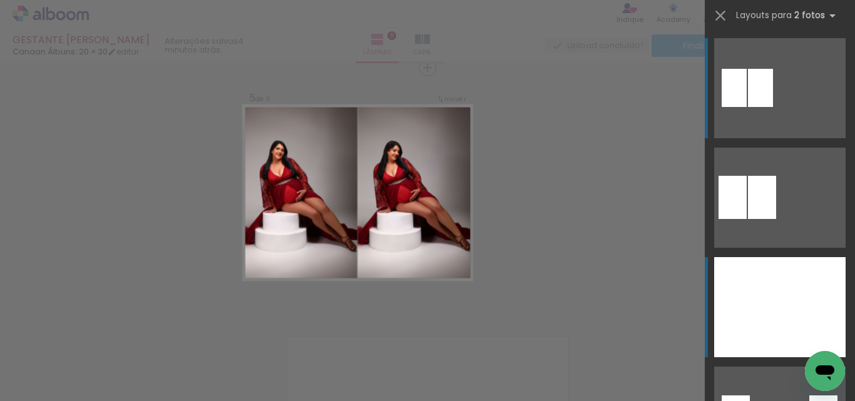
click at [734, 319] on div at bounding box center [747, 307] width 66 height 100
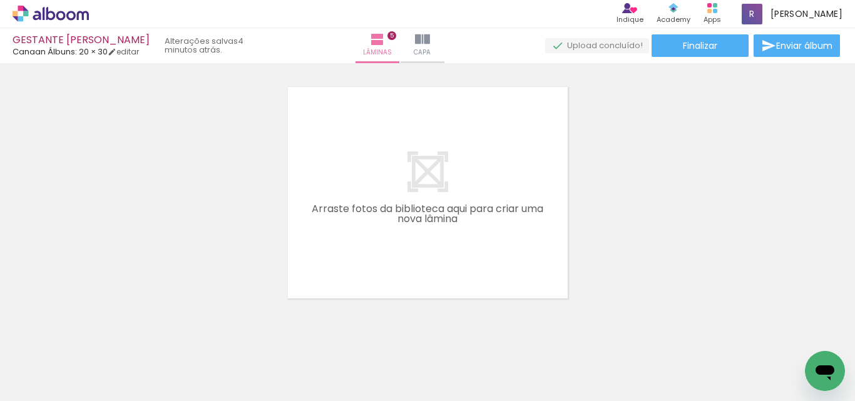
scroll to position [0, 825]
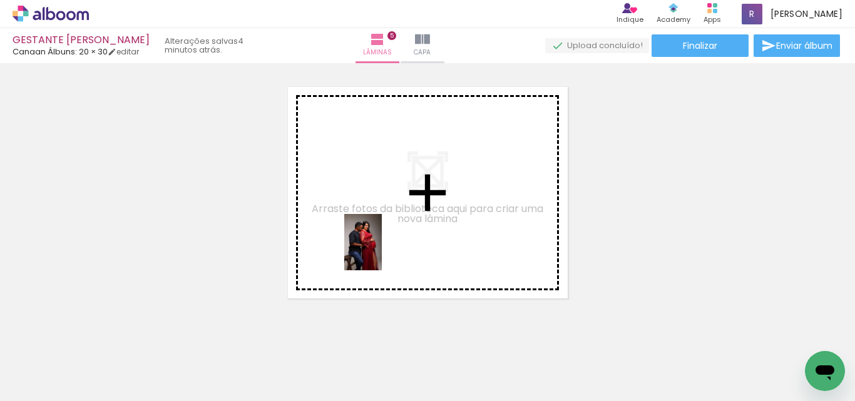
drag, startPoint x: 364, startPoint y: 372, endPoint x: 381, endPoint y: 240, distance: 133.1
click at [381, 240] on quentale-workspace at bounding box center [427, 200] width 855 height 401
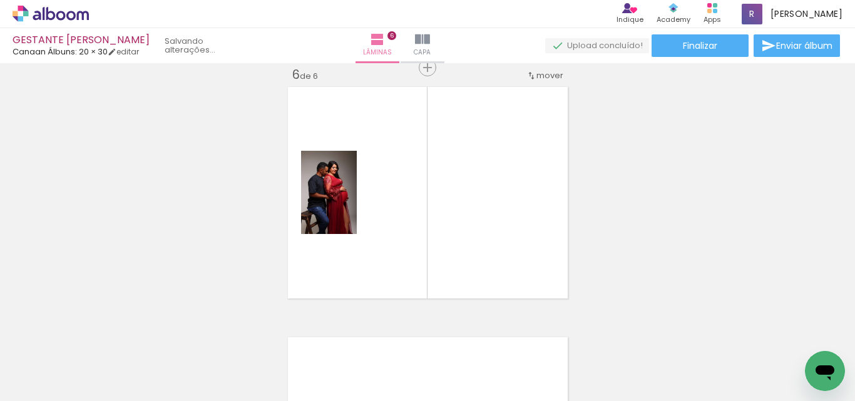
scroll to position [1268, 0]
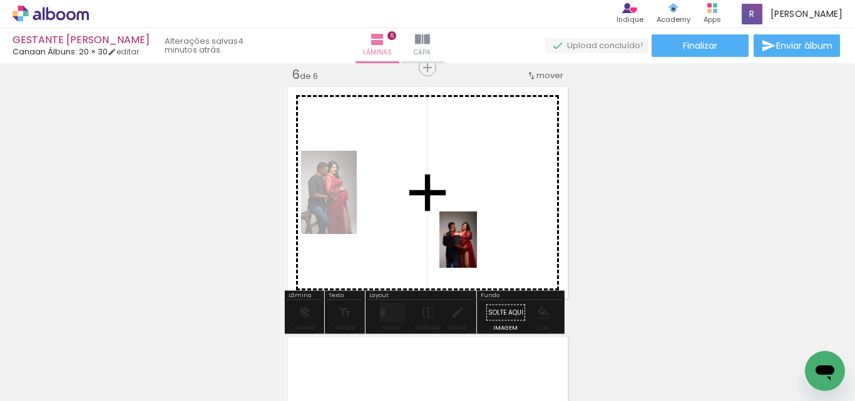
drag, startPoint x: 433, startPoint y: 374, endPoint x: 414, endPoint y: 315, distance: 62.5
click at [478, 244] on quentale-workspace at bounding box center [427, 200] width 855 height 401
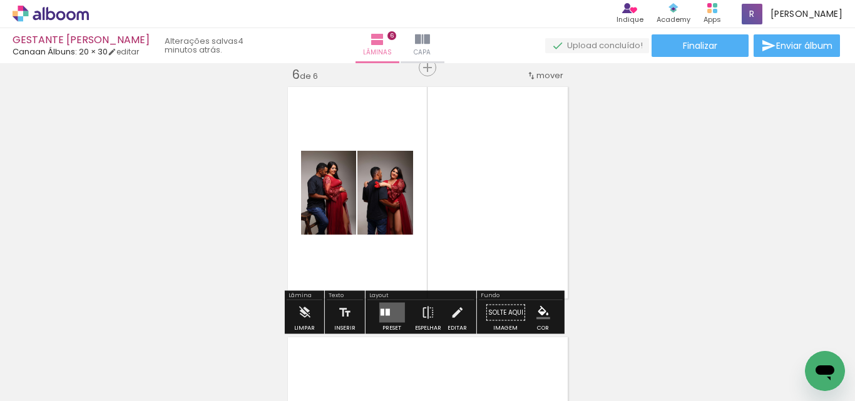
click at [388, 309] on quentale-layouter at bounding box center [392, 313] width 26 height 20
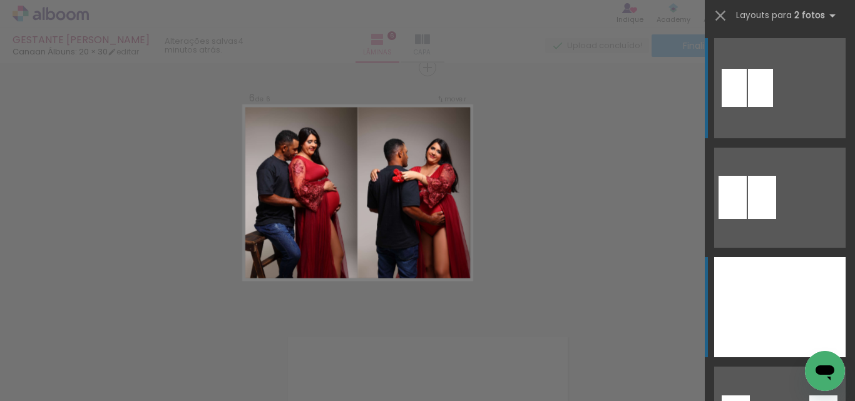
click at [744, 293] on div at bounding box center [747, 307] width 66 height 100
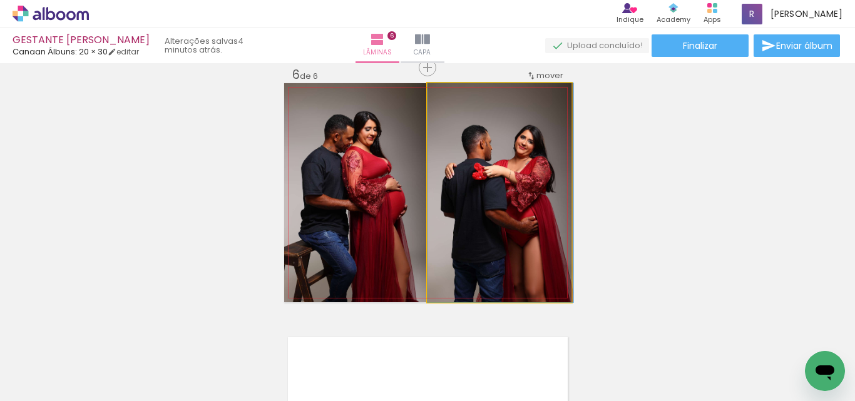
drag, startPoint x: 509, startPoint y: 205, endPoint x: 512, endPoint y: 180, distance: 24.6
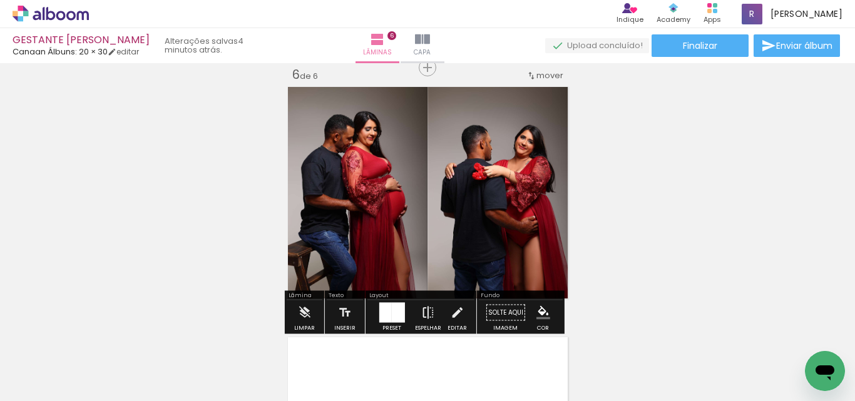
click at [423, 313] on iron-icon at bounding box center [428, 312] width 14 height 25
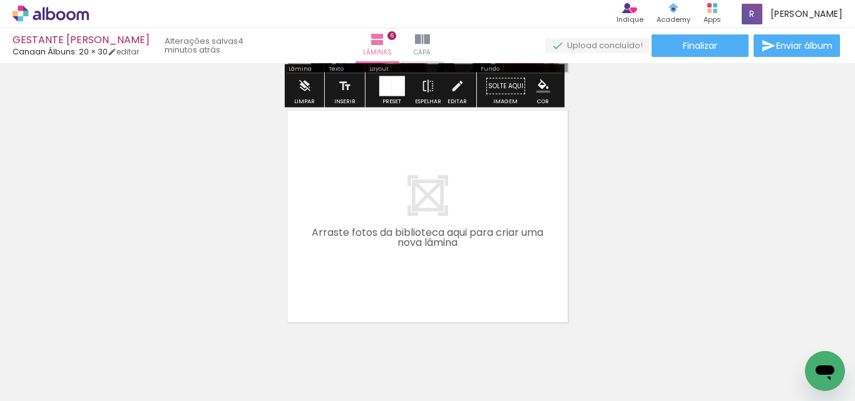
scroll to position [1518, 0]
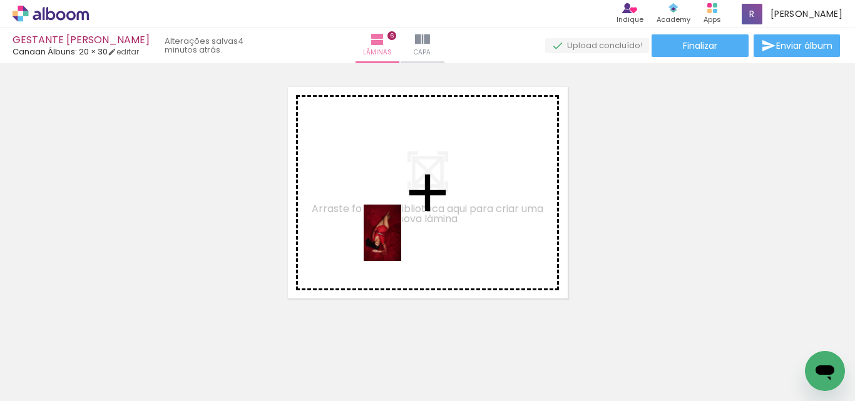
drag, startPoint x: 556, startPoint y: 371, endPoint x: 401, endPoint y: 242, distance: 200.9
click at [401, 242] on quentale-workspace at bounding box center [427, 200] width 855 height 401
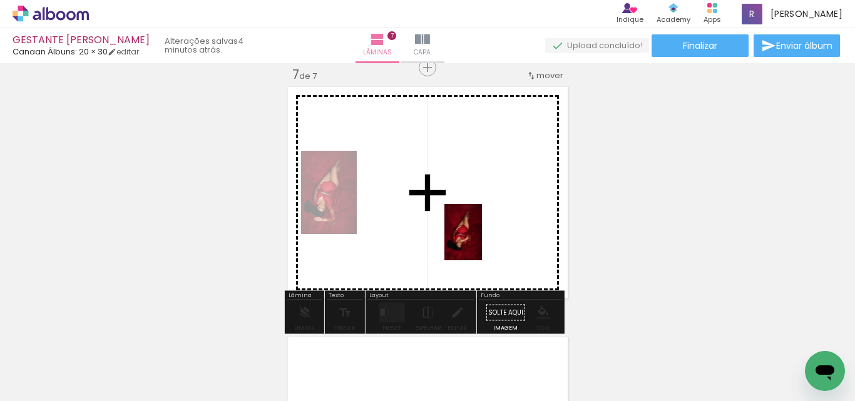
drag, startPoint x: 628, startPoint y: 334, endPoint x: 463, endPoint y: 320, distance: 165.2
click at [482, 241] on quentale-workspace at bounding box center [427, 200] width 855 height 401
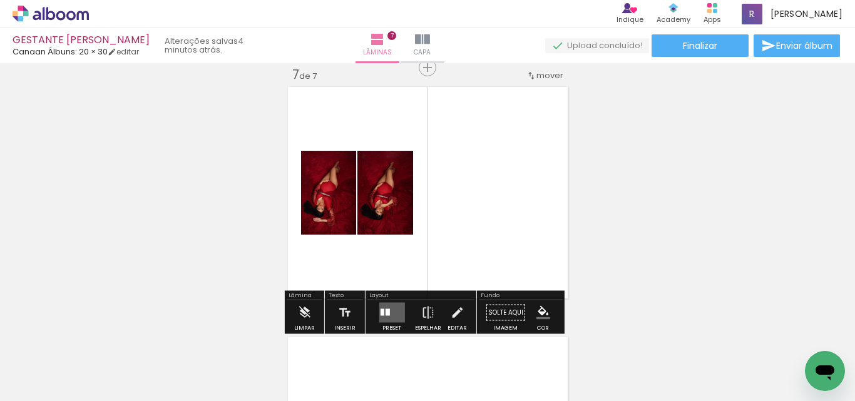
click at [391, 309] on quentale-layouter at bounding box center [392, 313] width 26 height 20
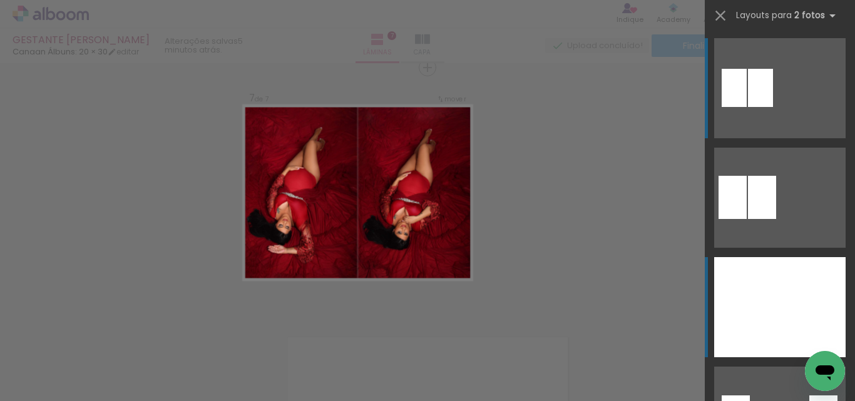
click at [742, 300] on div at bounding box center [747, 307] width 66 height 100
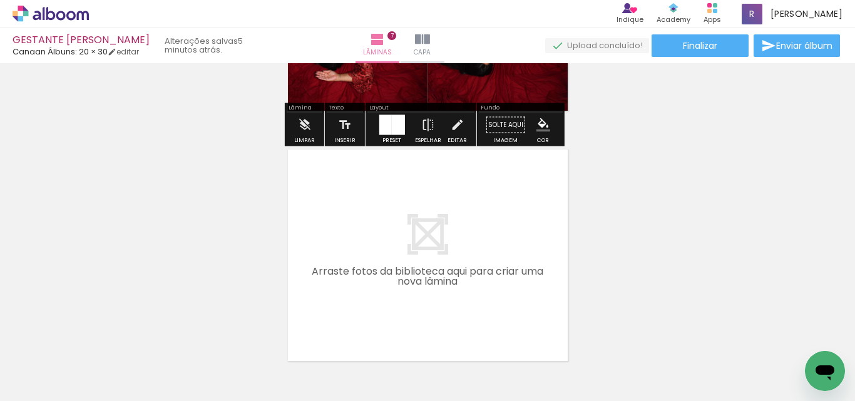
scroll to position [1769, 0]
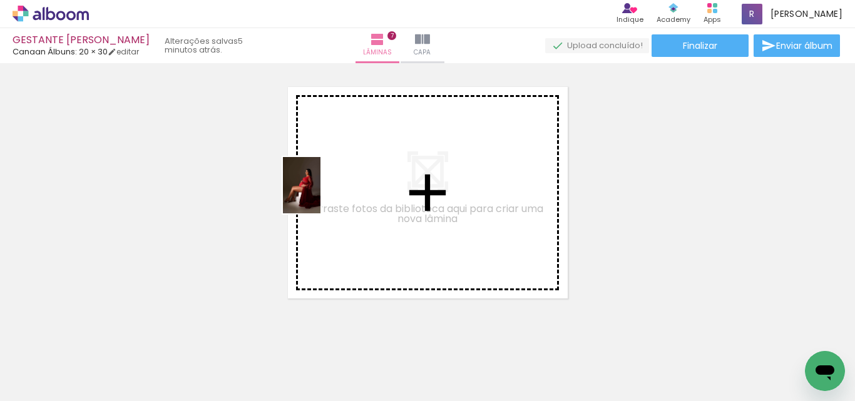
drag, startPoint x: 279, startPoint y: 358, endPoint x: 443, endPoint y: 359, distance: 164.6
click at [324, 196] on quentale-workspace at bounding box center [427, 200] width 855 height 401
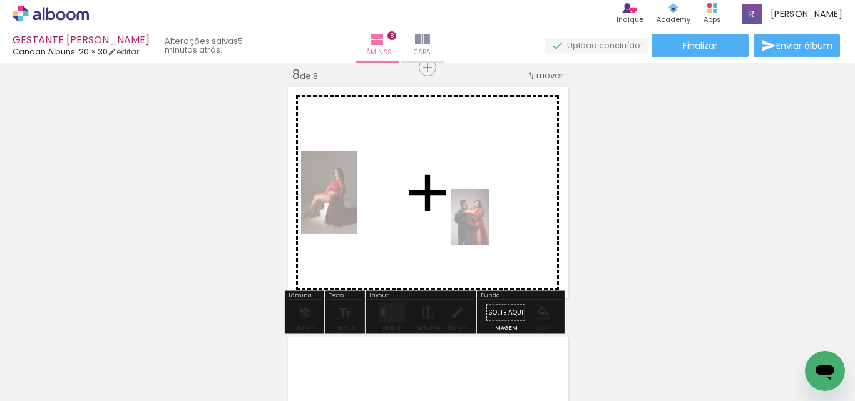
drag, startPoint x: 473, startPoint y: 270, endPoint x: 432, endPoint y: 323, distance: 67.0
click at [489, 227] on quentale-workspace at bounding box center [427, 200] width 855 height 401
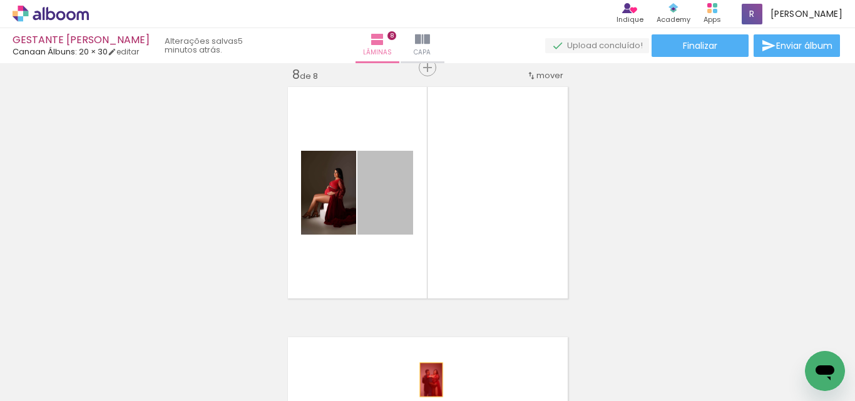
drag, startPoint x: 399, startPoint y: 197, endPoint x: 484, endPoint y: 372, distance: 194.6
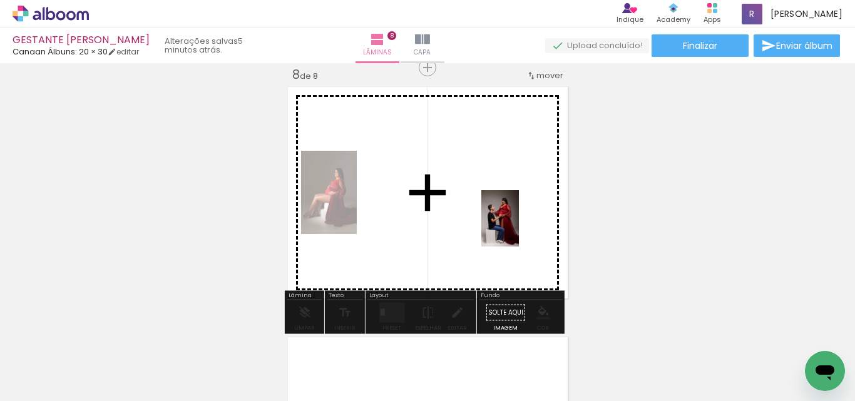
drag, startPoint x: 490, startPoint y: 370, endPoint x: 456, endPoint y: 310, distance: 69.2
click at [519, 227] on quentale-workspace at bounding box center [427, 200] width 855 height 401
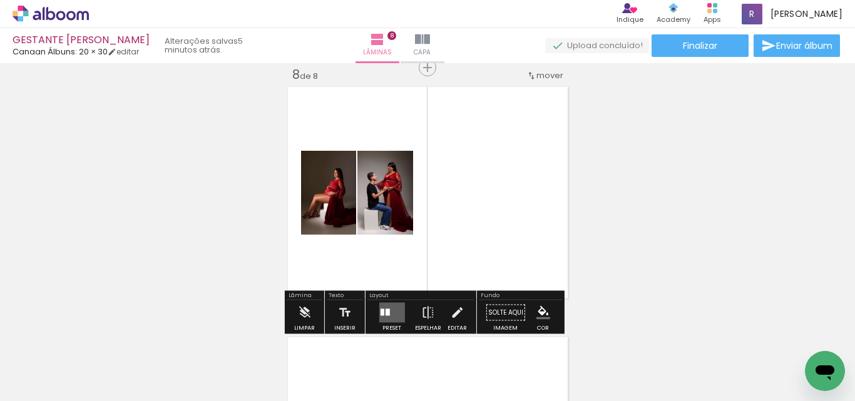
drag, startPoint x: 385, startPoint y: 314, endPoint x: 496, endPoint y: 309, distance: 111.5
click at [385, 314] on div at bounding box center [387, 312] width 4 height 7
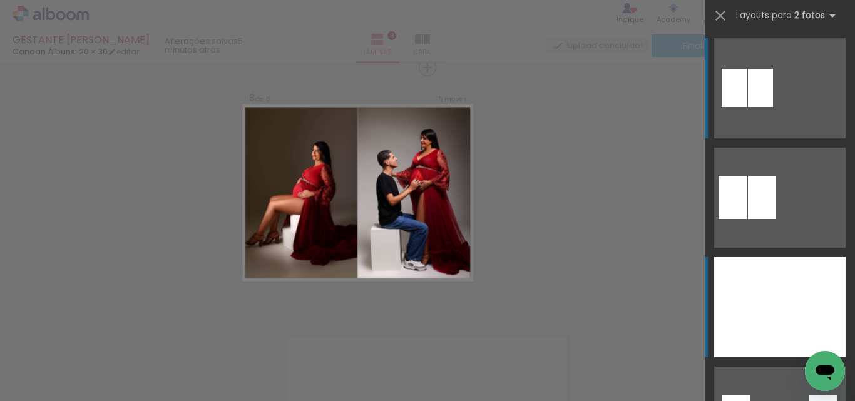
click at [747, 295] on div at bounding box center [747, 307] width 66 height 100
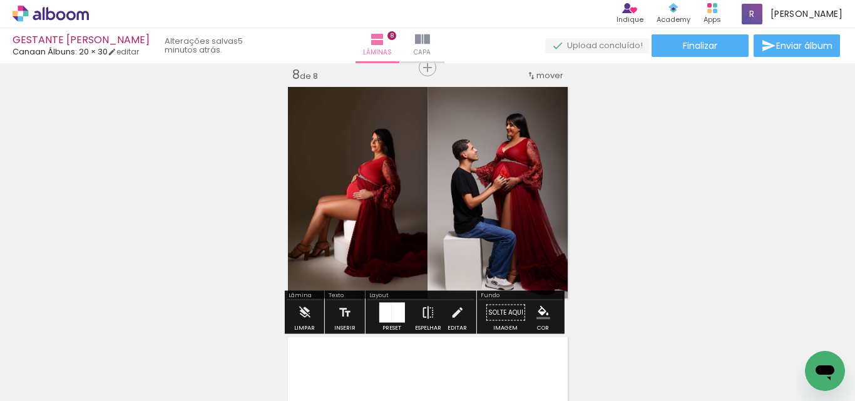
click at [423, 315] on iron-icon at bounding box center [428, 312] width 14 height 25
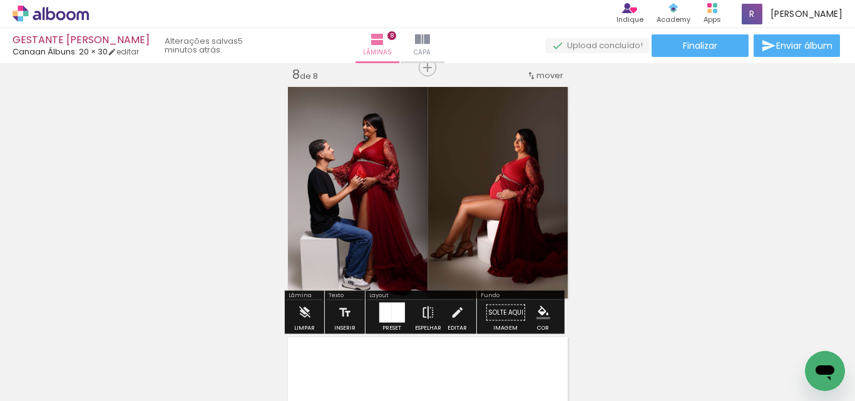
click at [422, 319] on iron-icon at bounding box center [428, 312] width 14 height 25
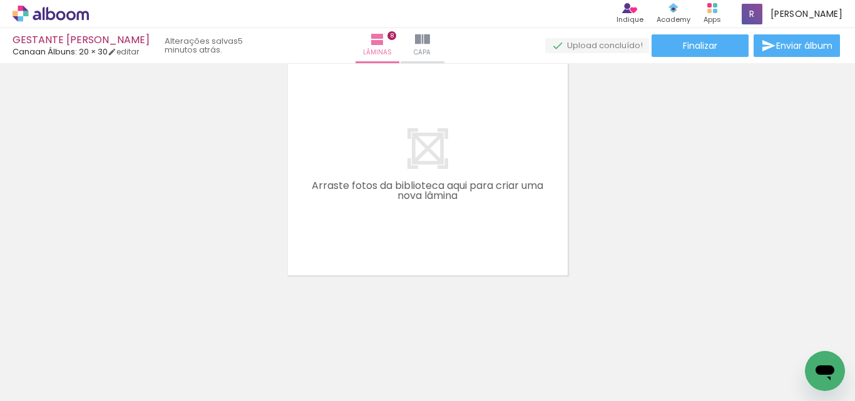
scroll to position [0, 1063]
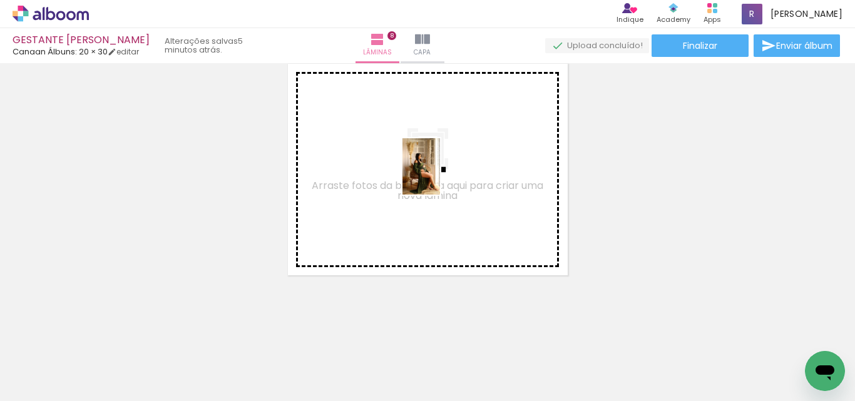
drag, startPoint x: 471, startPoint y: 372, endPoint x: 554, endPoint y: 395, distance: 86.2
click at [440, 175] on quentale-workspace at bounding box center [427, 200] width 855 height 401
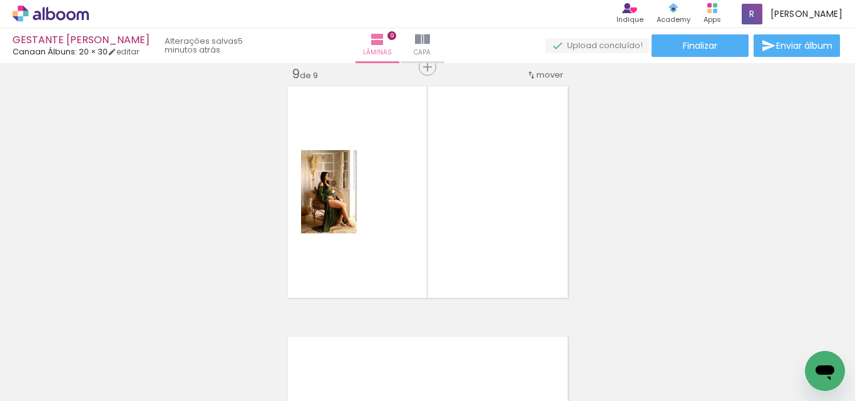
scroll to position [2019, 0]
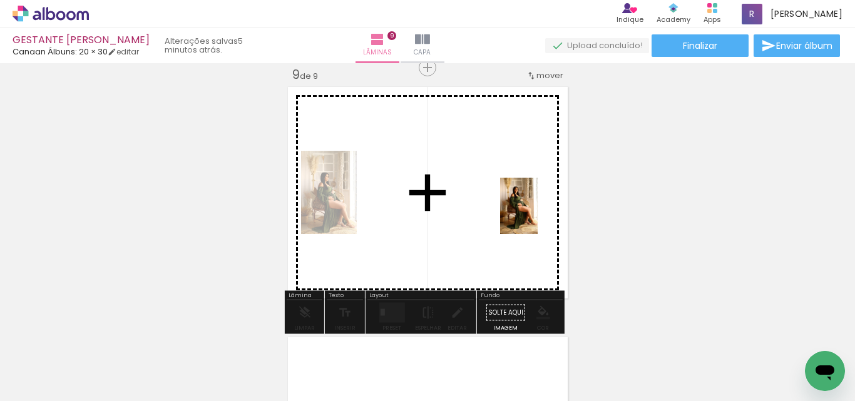
drag, startPoint x: 550, startPoint y: 361, endPoint x: 557, endPoint y: 342, distance: 20.8
click at [539, 215] on quentale-workspace at bounding box center [427, 200] width 855 height 401
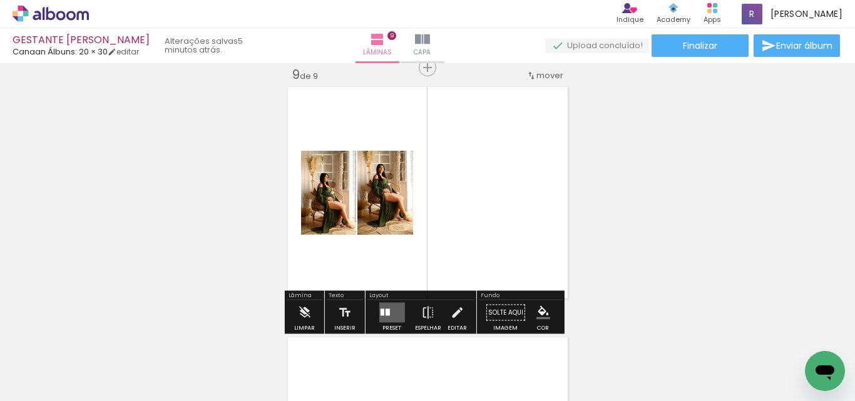
click at [384, 307] on quentale-layouter at bounding box center [392, 313] width 26 height 20
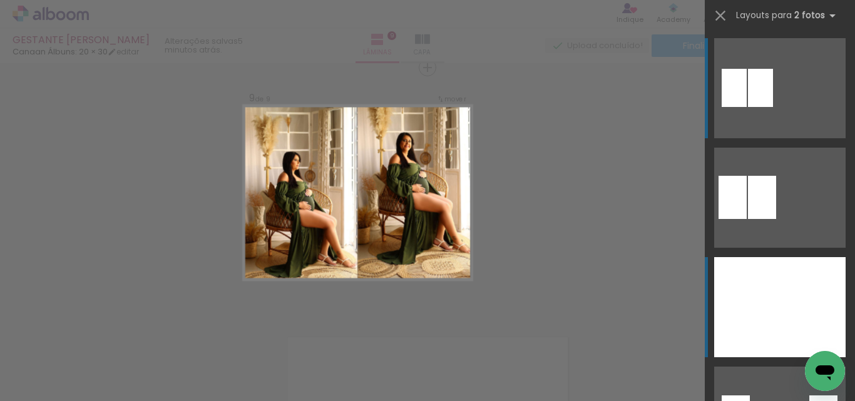
click at [795, 294] on div at bounding box center [813, 307] width 66 height 100
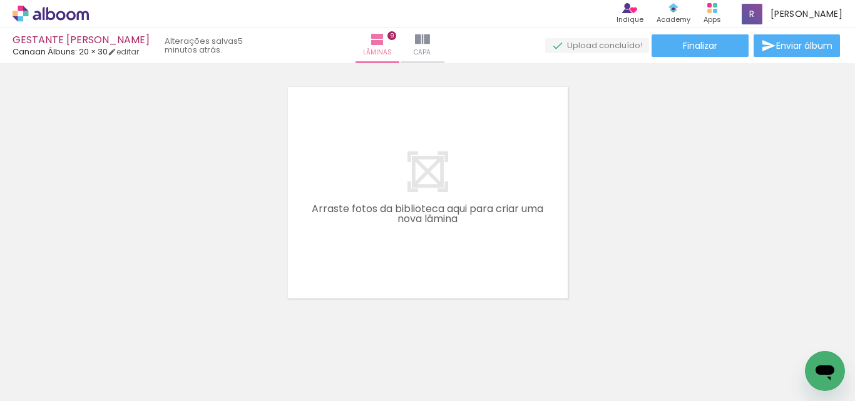
scroll to position [0, 1228]
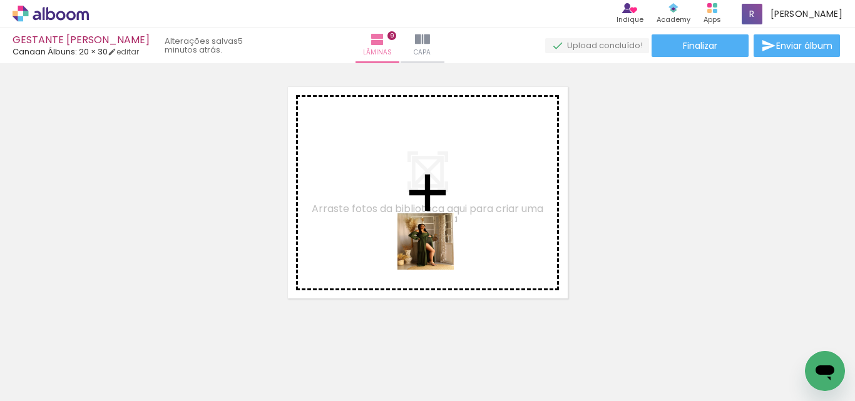
drag, startPoint x: 461, startPoint y: 366, endPoint x: 507, endPoint y: 363, distance: 45.8
click at [431, 247] on quentale-workspace at bounding box center [427, 200] width 855 height 401
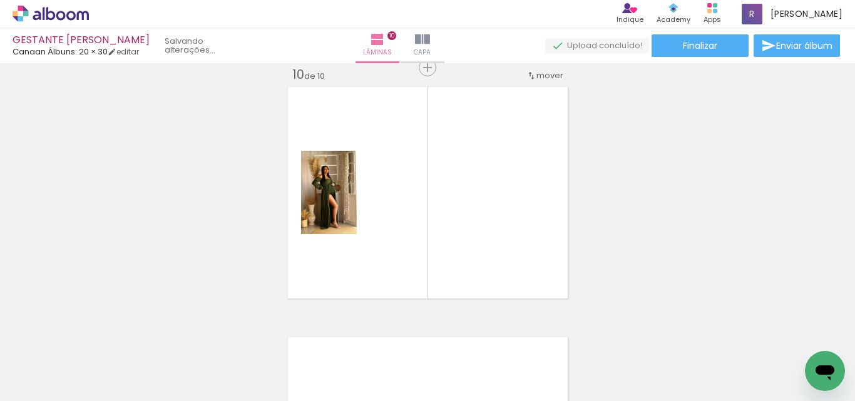
scroll to position [2269, 0]
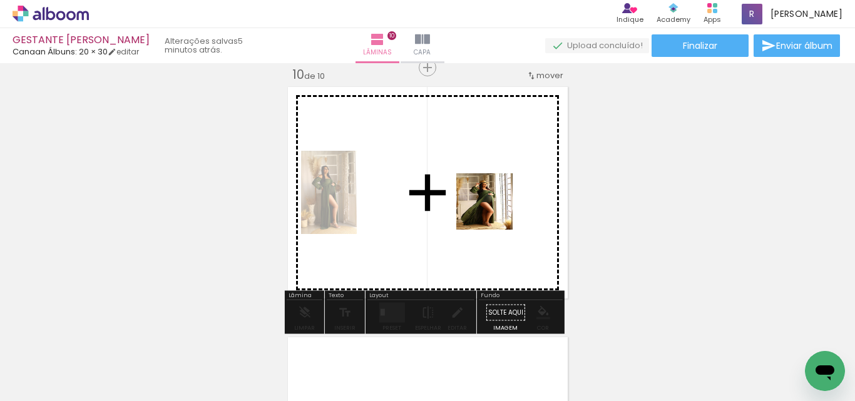
drag, startPoint x: 509, startPoint y: 369, endPoint x: 493, endPoint y: 207, distance: 163.0
click at [493, 207] on quentale-workspace at bounding box center [427, 200] width 855 height 401
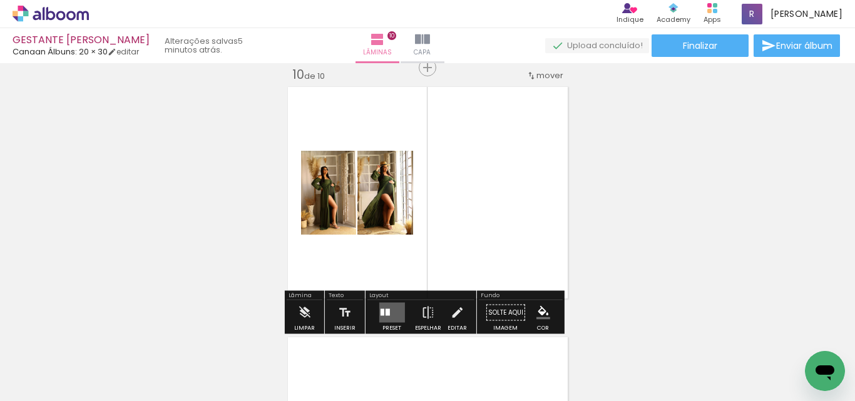
click at [387, 310] on quentale-layouter at bounding box center [392, 313] width 26 height 20
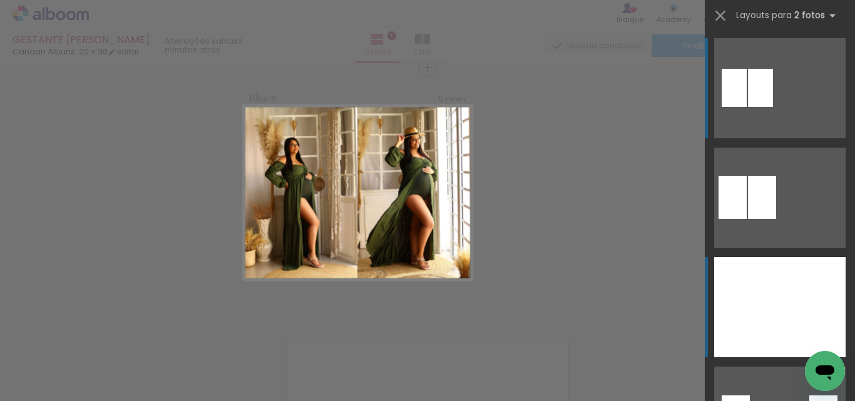
click at [742, 302] on div at bounding box center [747, 307] width 66 height 100
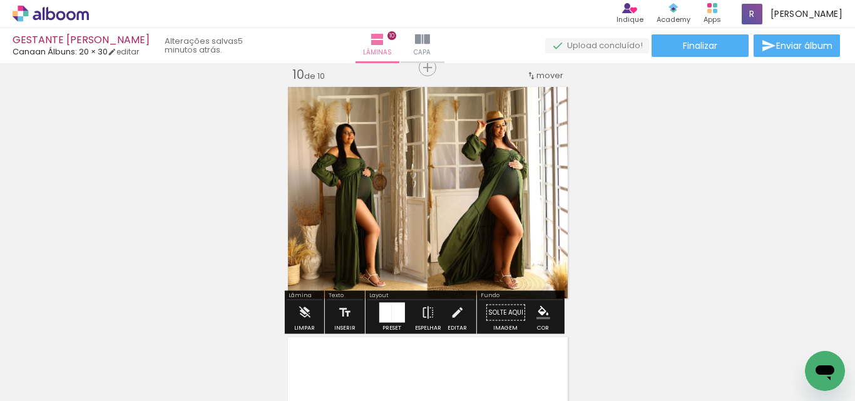
click at [396, 314] on div at bounding box center [397, 313] width 13 height 20
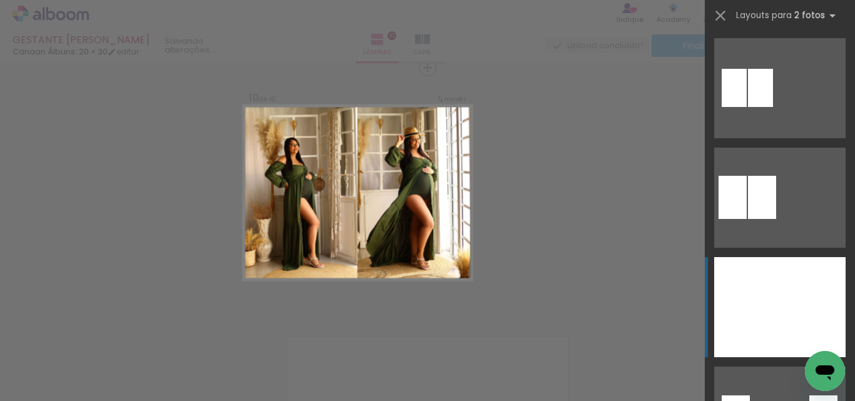
scroll to position [219, 0]
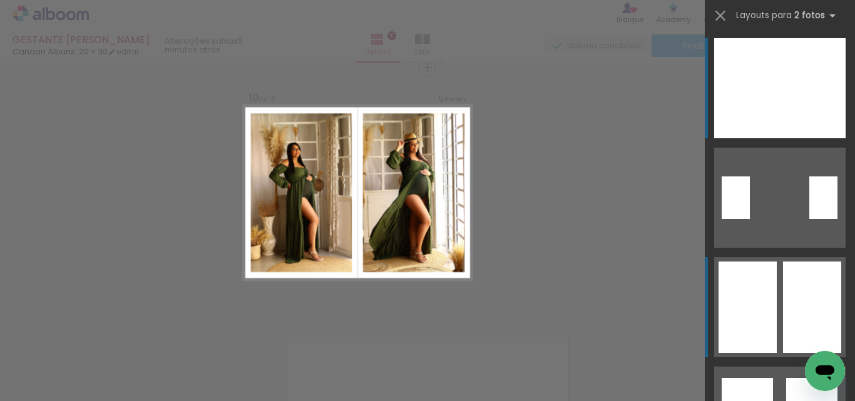
click at [746, 304] on div at bounding box center [748, 307] width 58 height 91
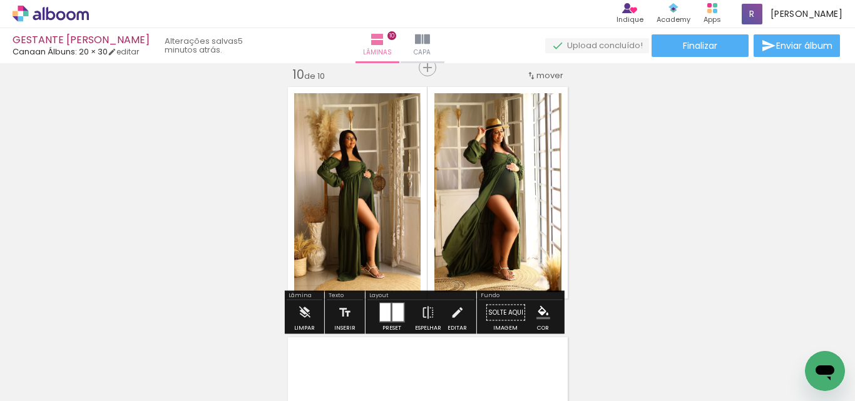
click at [536, 314] on iron-icon "color picker" at bounding box center [543, 313] width 14 height 14
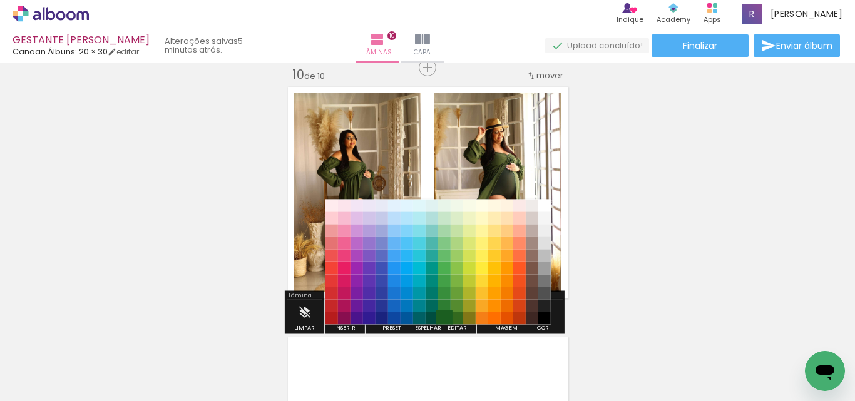
click at [445, 312] on paper-item "#1b5e20" at bounding box center [444, 318] width 13 height 13
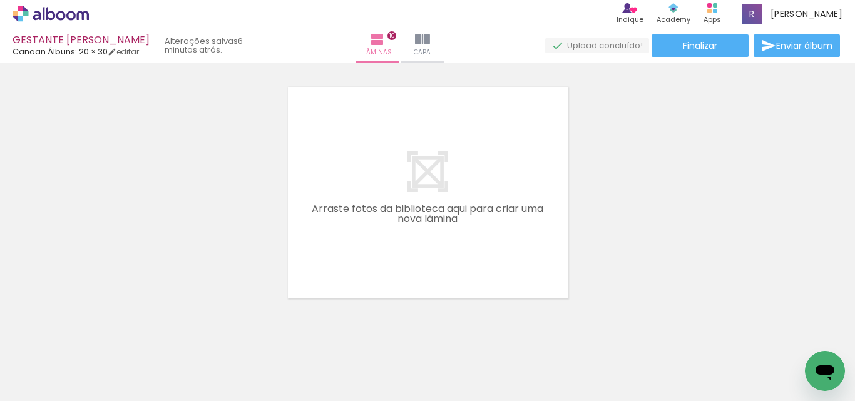
scroll to position [0, 1450]
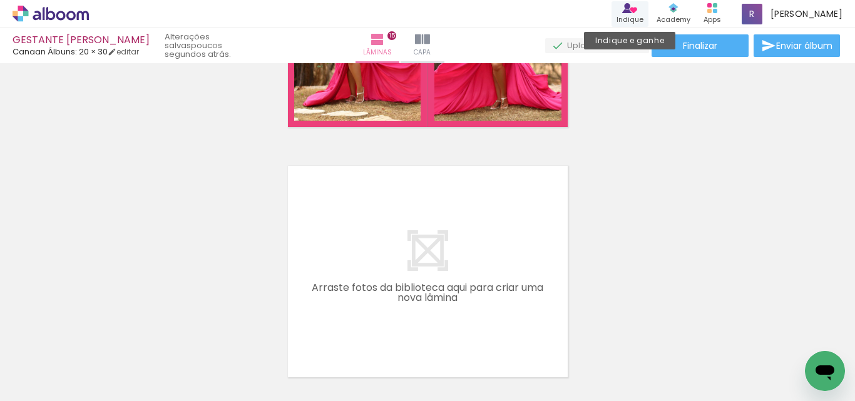
scroll to position [0, 2055]
